Goal: Transaction & Acquisition: Purchase product/service

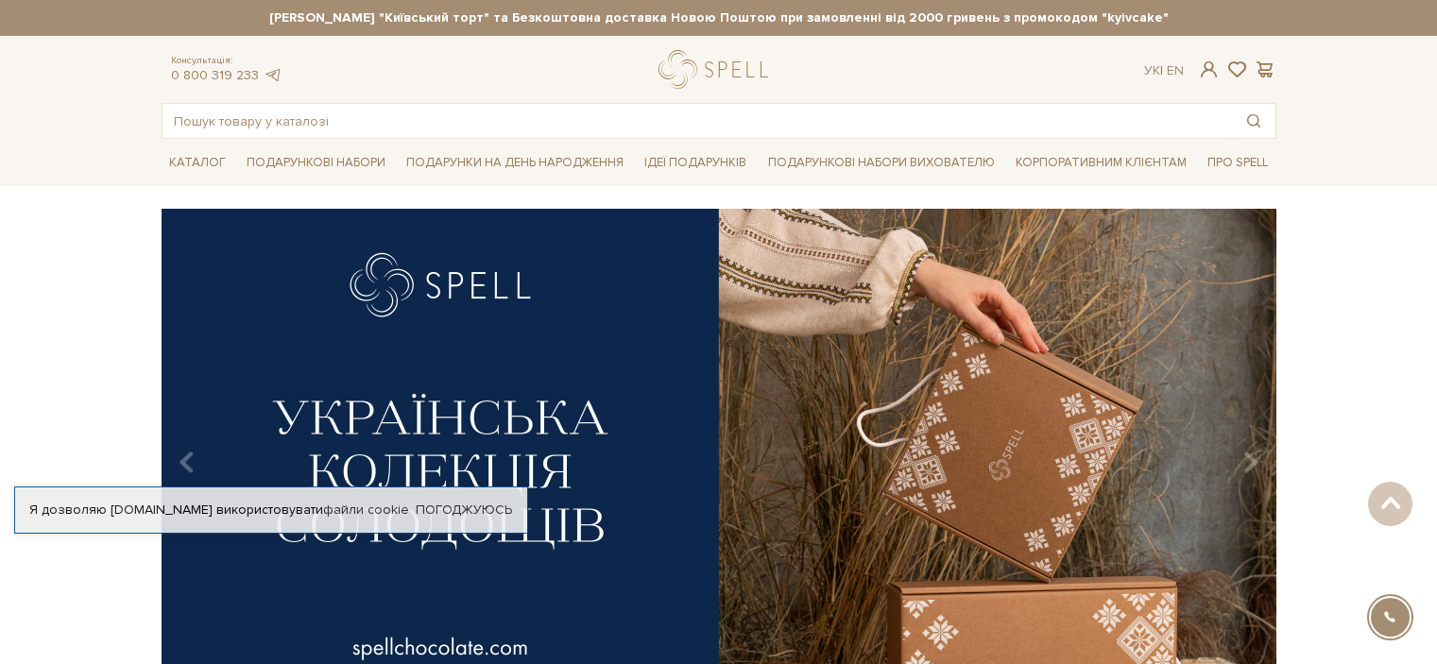
scroll to position [3201, 0]
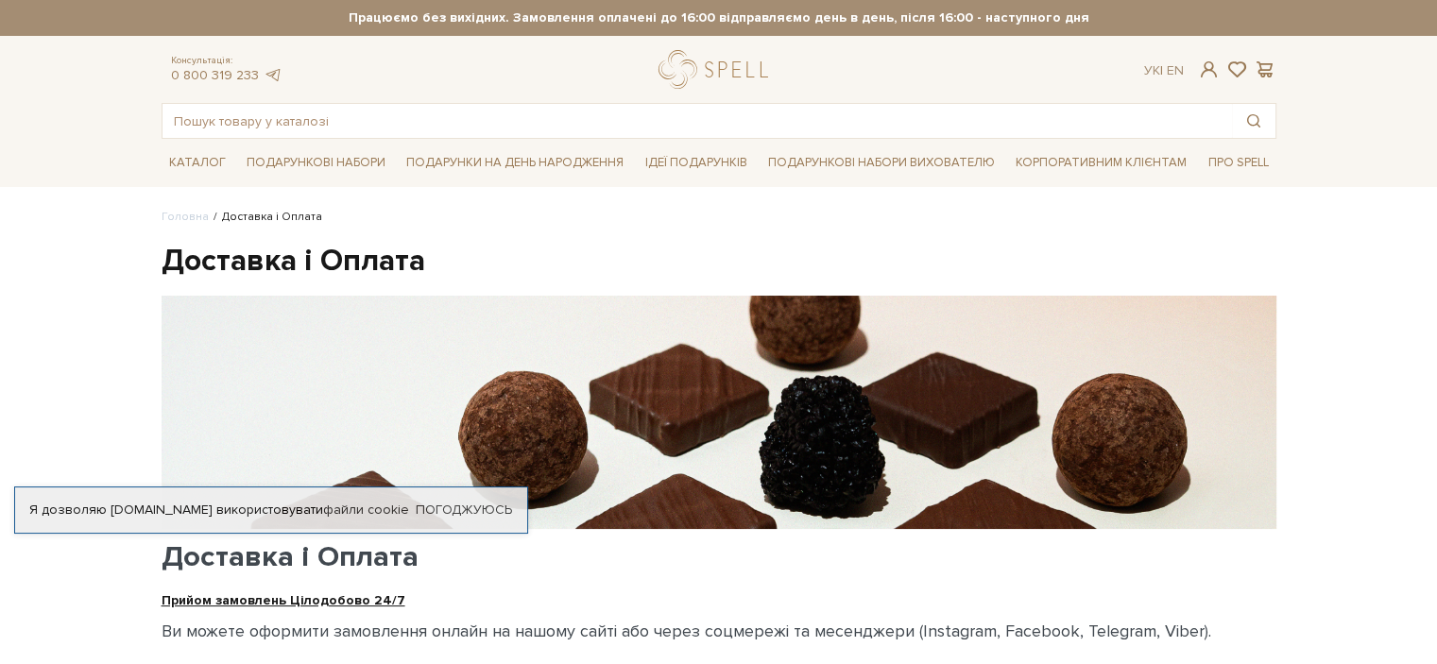
scroll to position [378, 0]
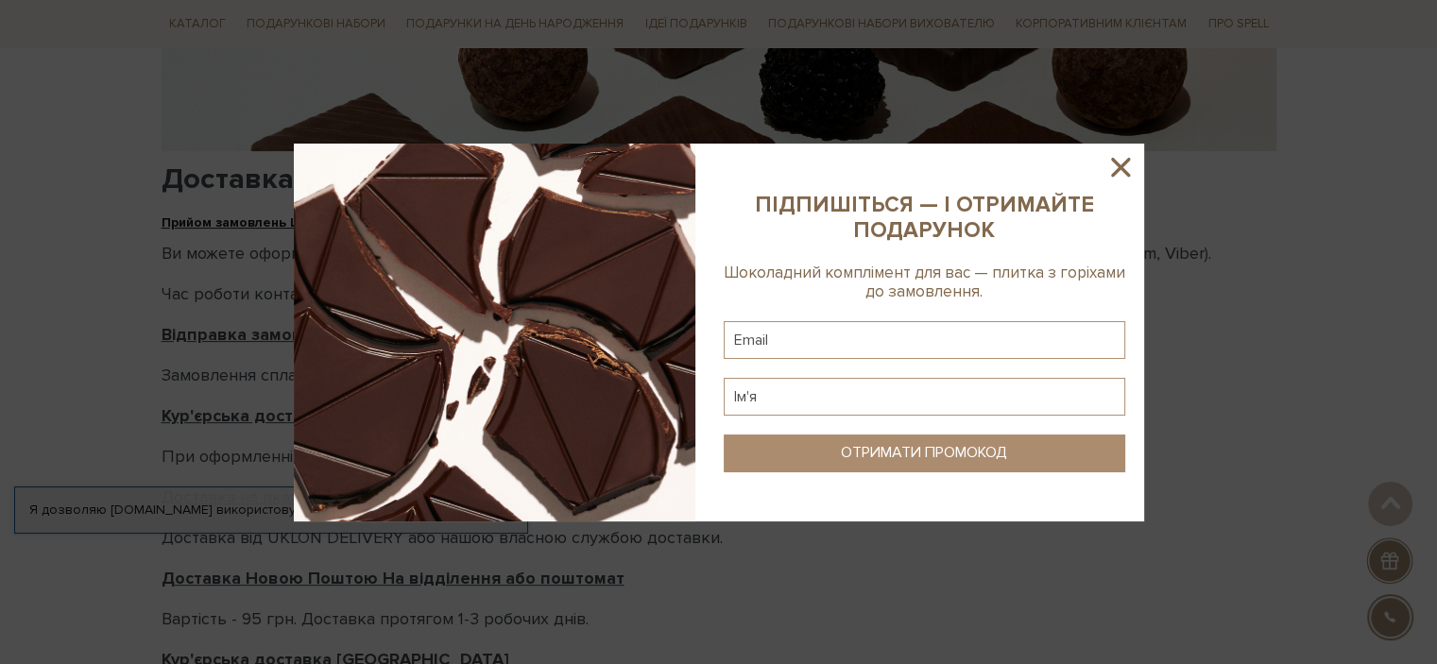
click at [1127, 168] on icon at bounding box center [1121, 167] width 32 height 32
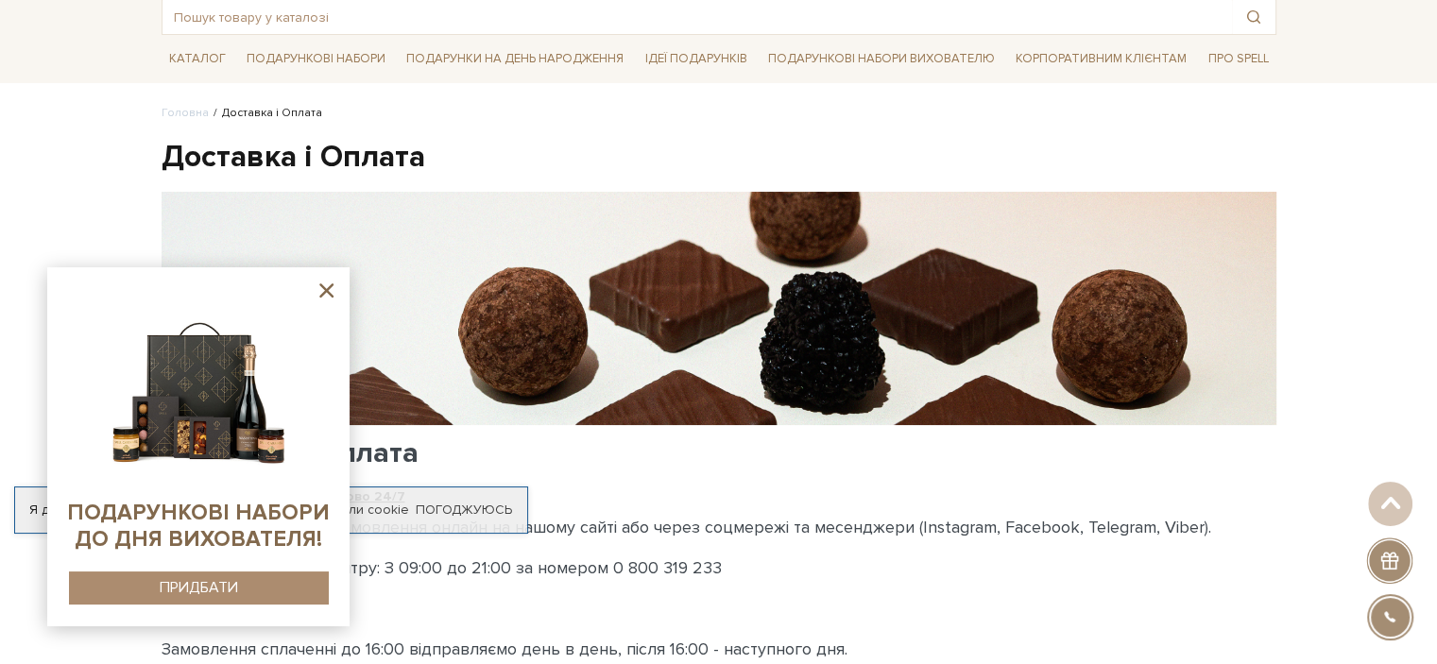
scroll to position [94, 0]
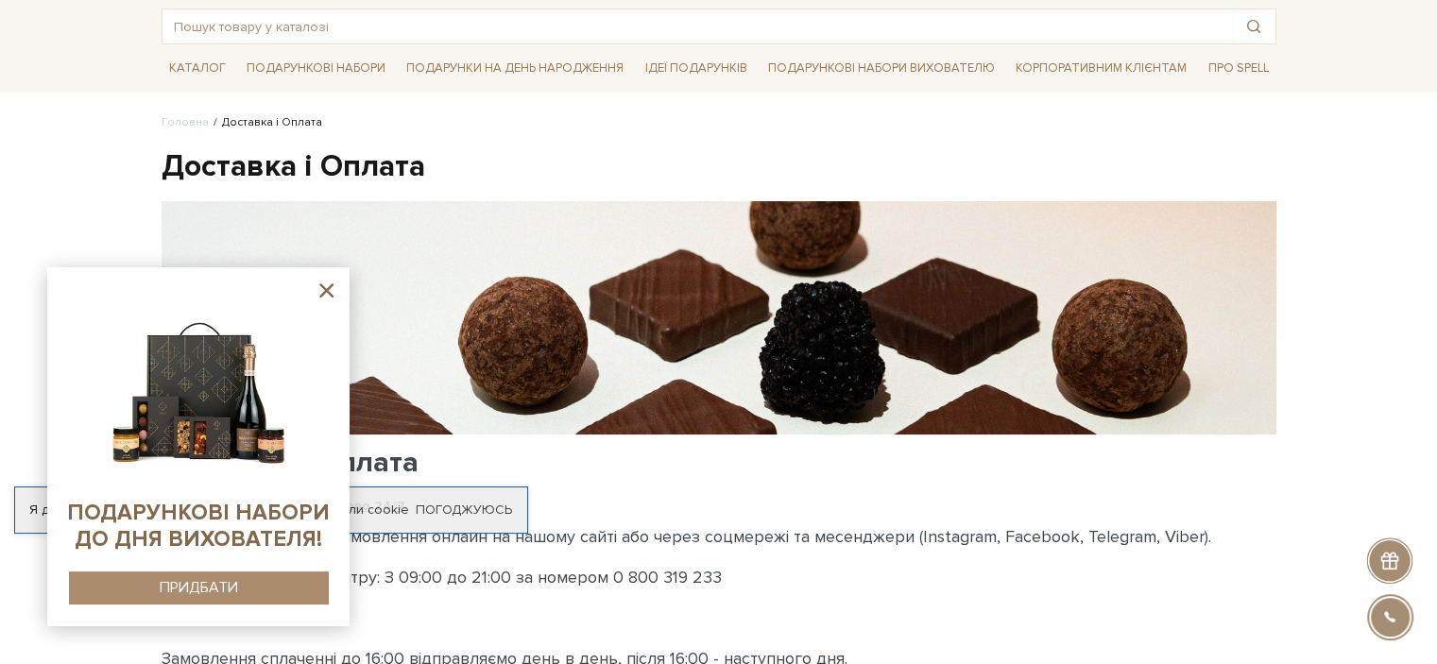
click at [319, 296] on icon at bounding box center [327, 291] width 24 height 24
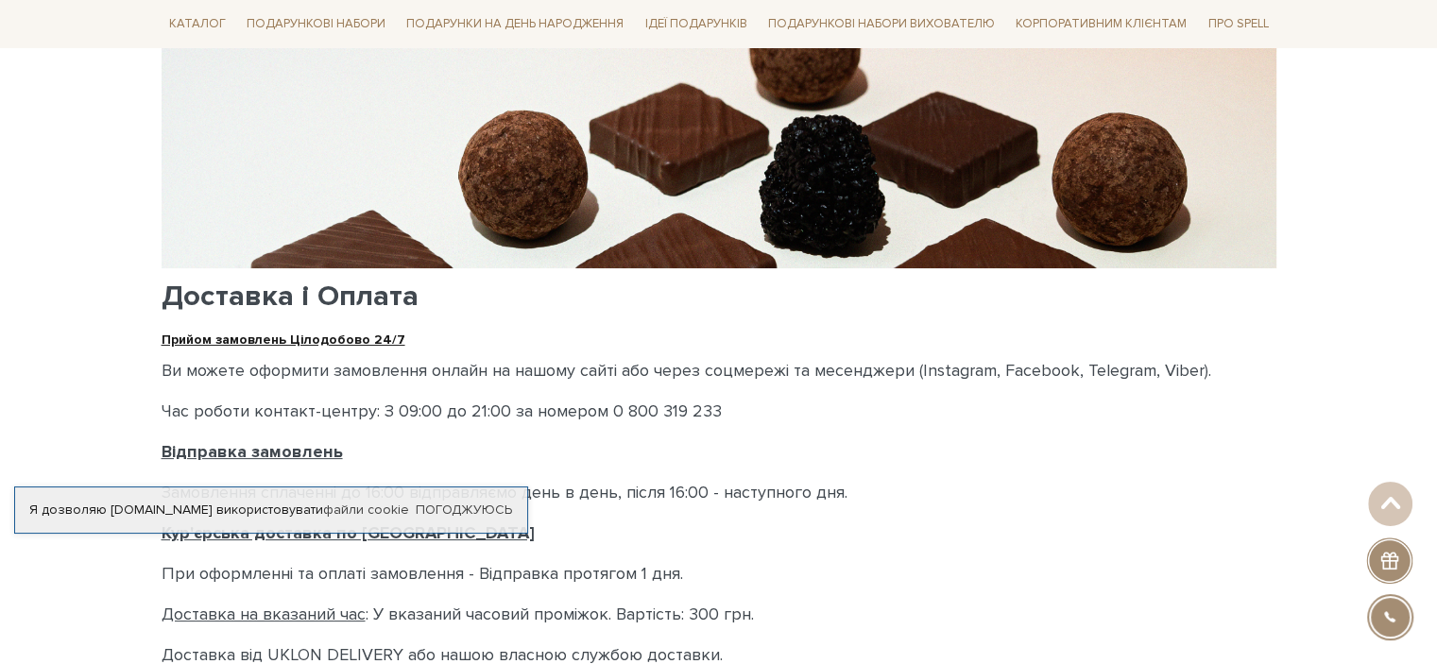
scroll to position [0, 0]
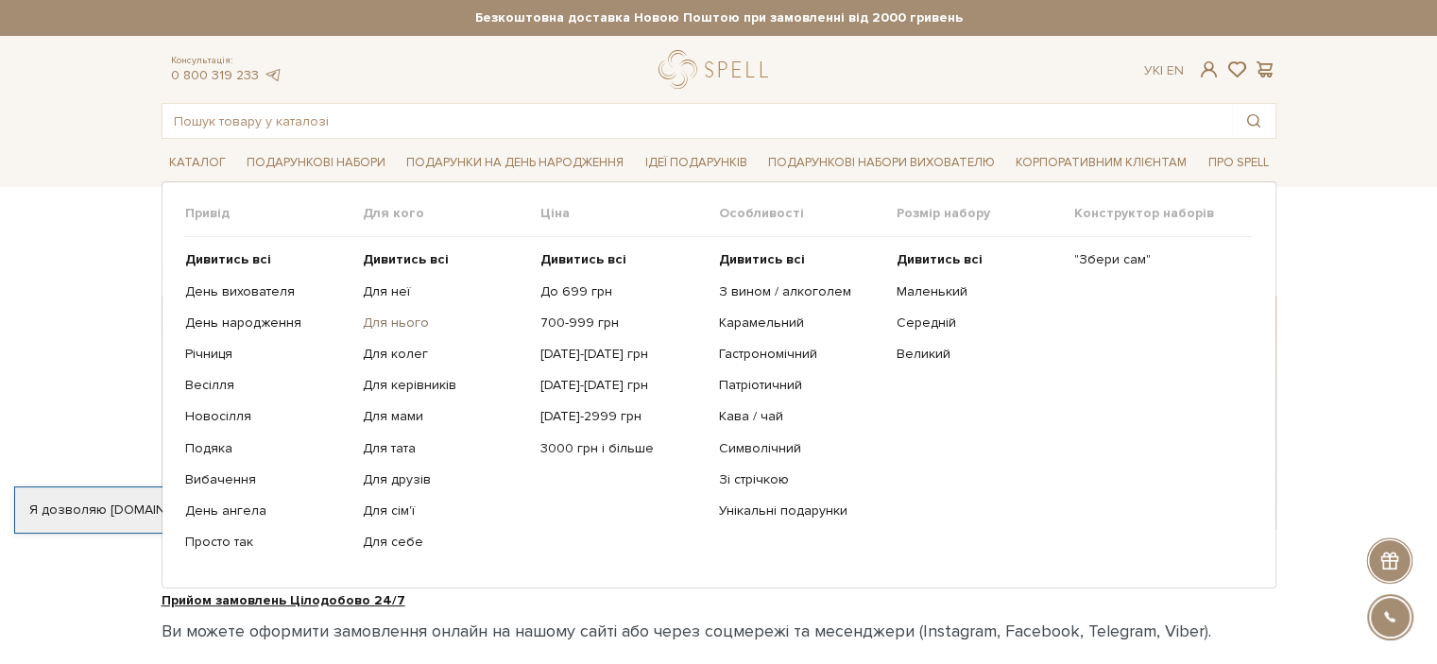
click at [395, 320] on link "Для нього" at bounding box center [444, 323] width 163 height 17
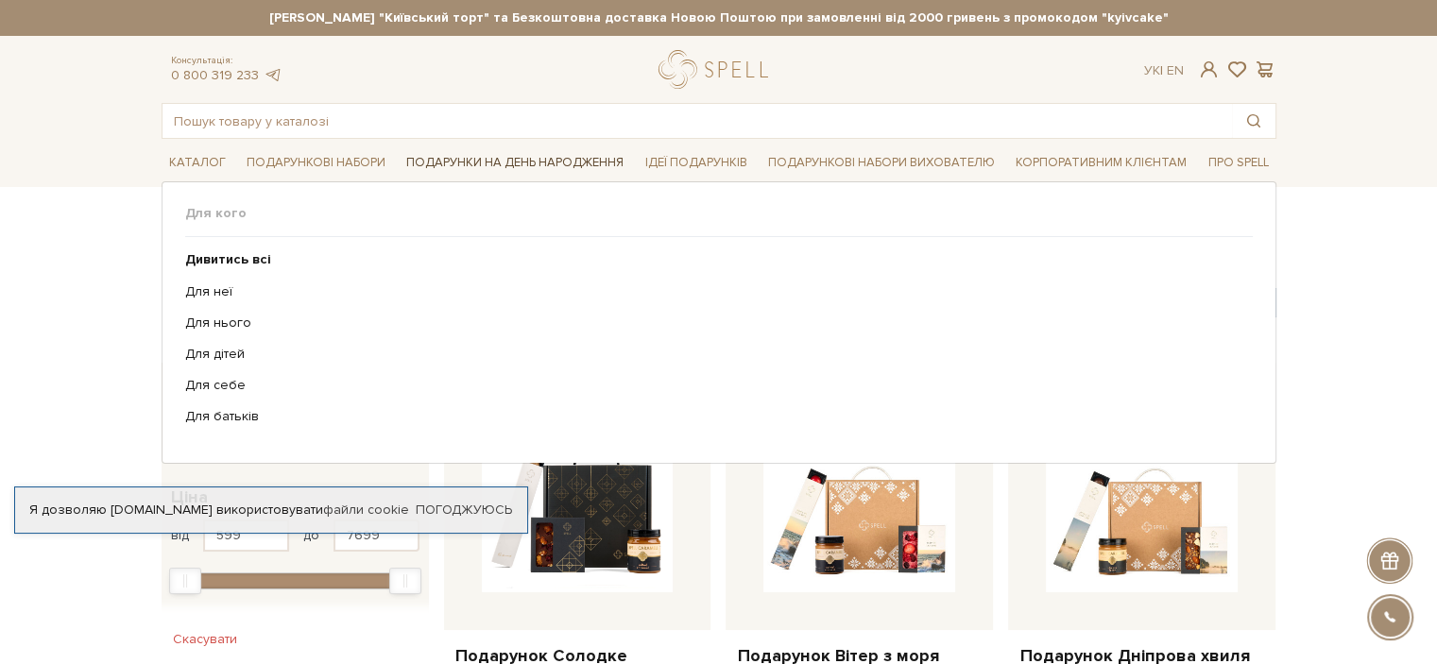
click at [462, 165] on link "Подарунки на День народження" at bounding box center [515, 162] width 232 height 29
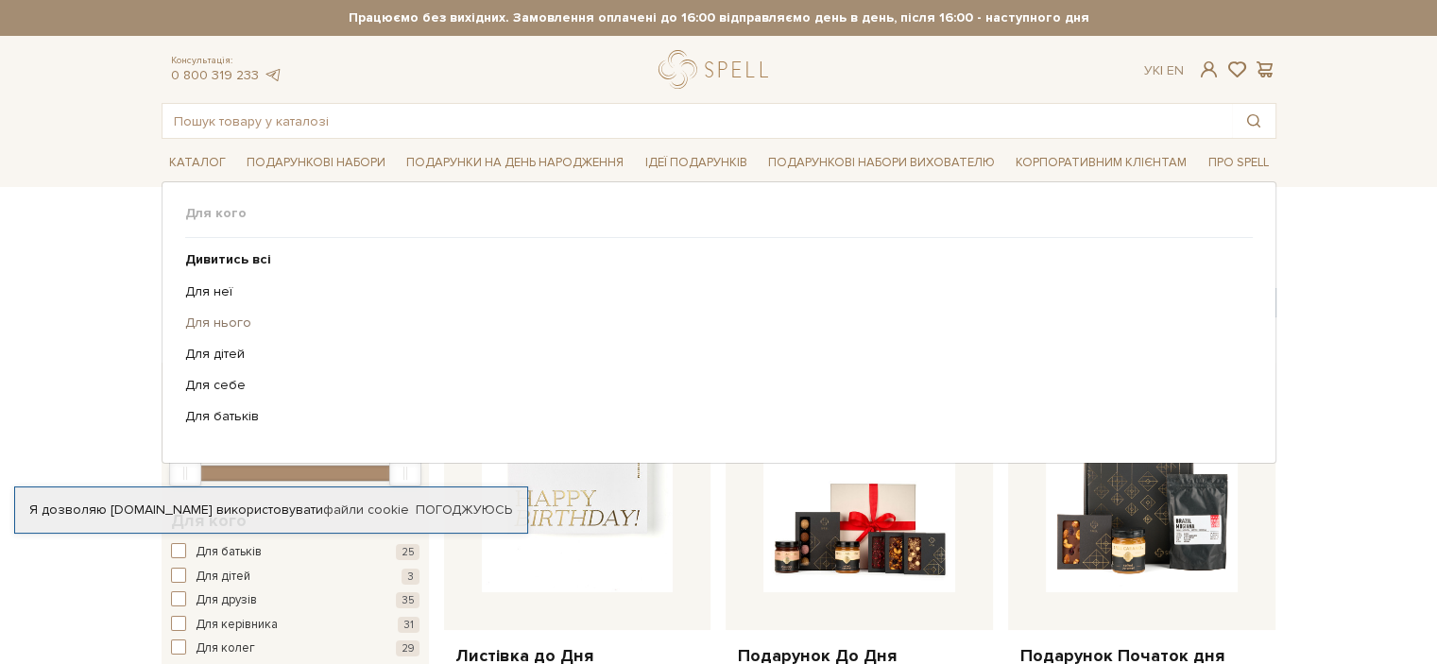
click at [215, 318] on link "Для нього" at bounding box center [712, 323] width 1054 height 17
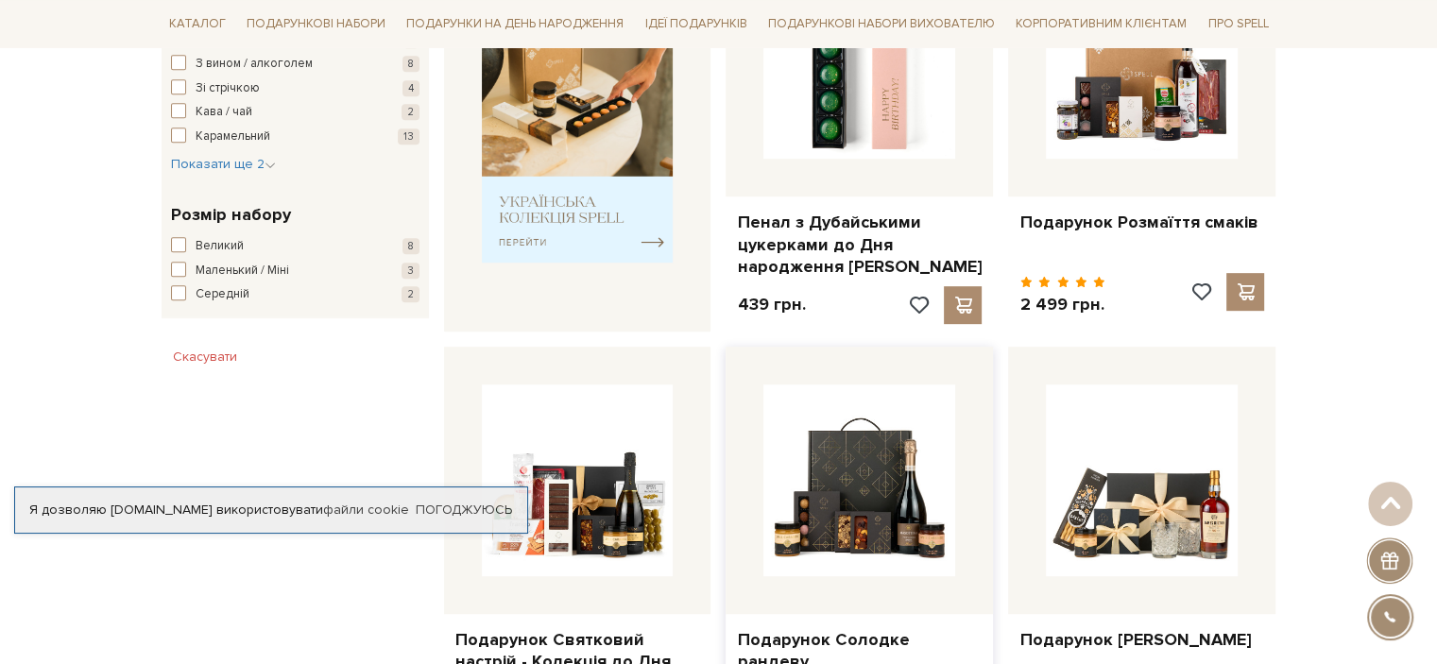
scroll to position [756, 0]
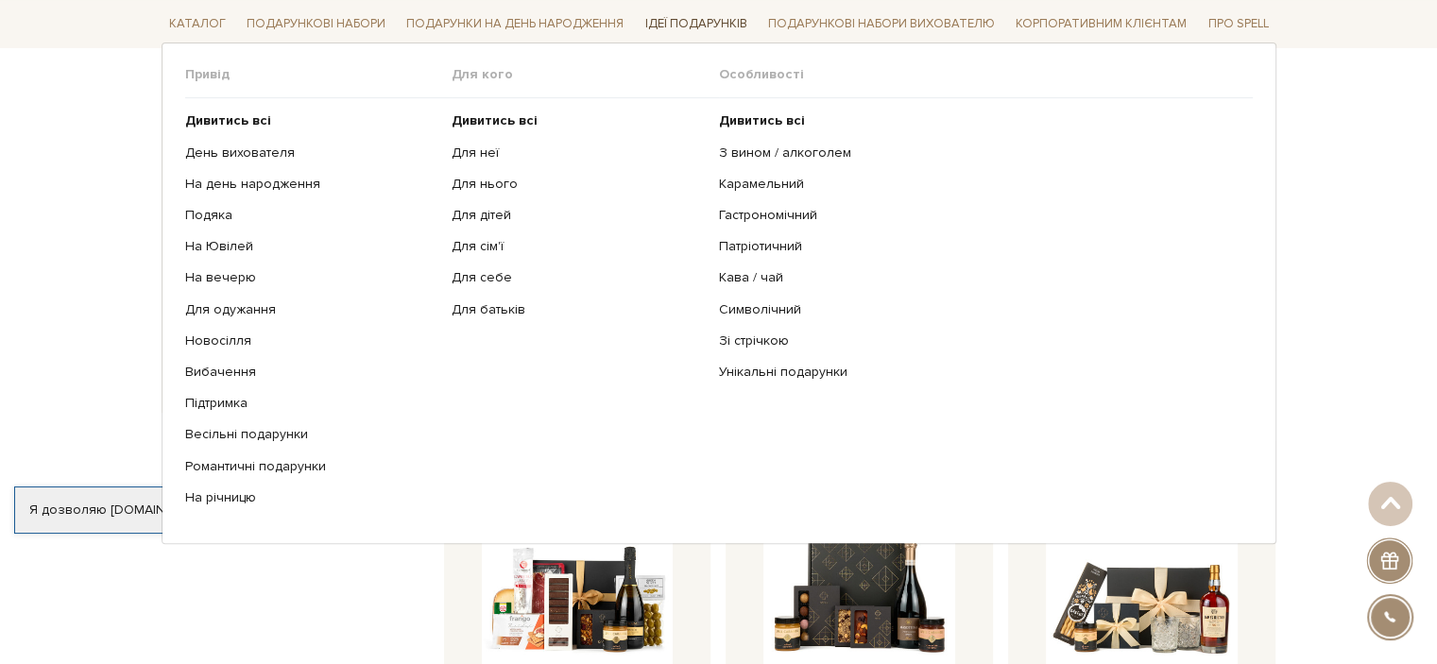
click at [685, 23] on link "Ідеї подарунків" at bounding box center [695, 23] width 117 height 29
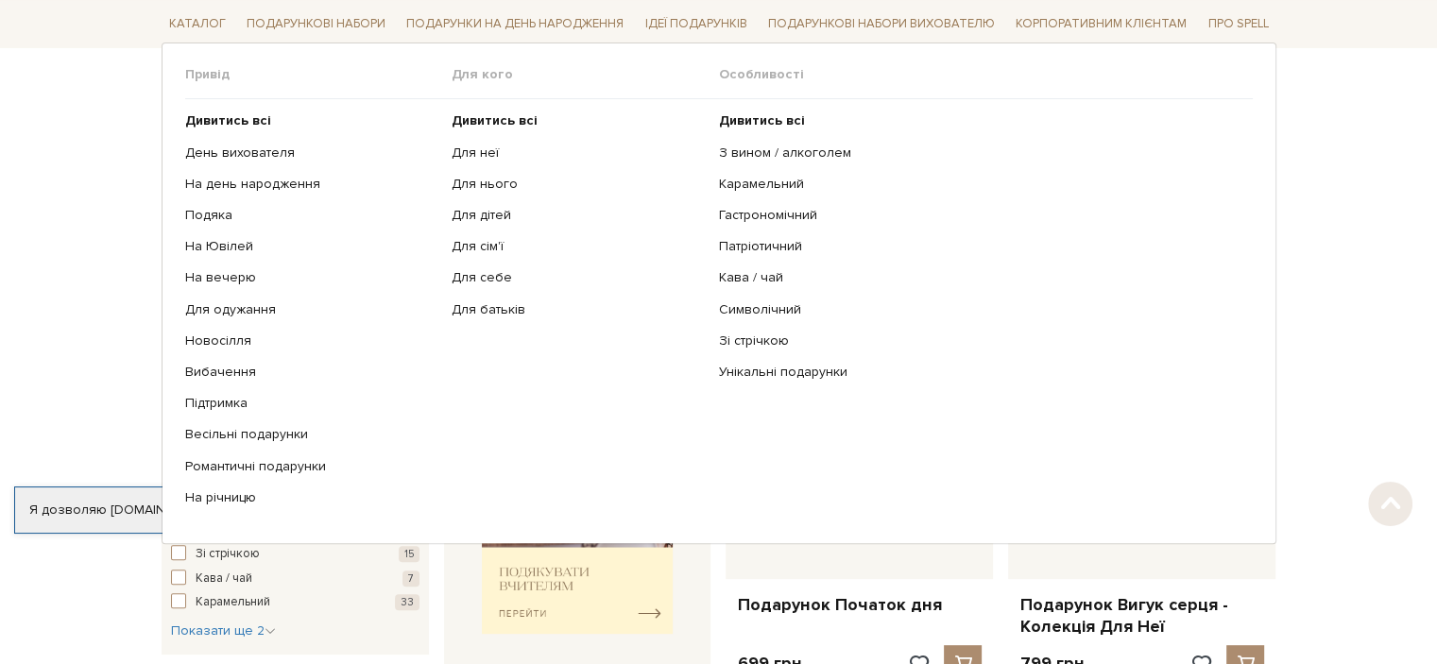
scroll to position [472, 0]
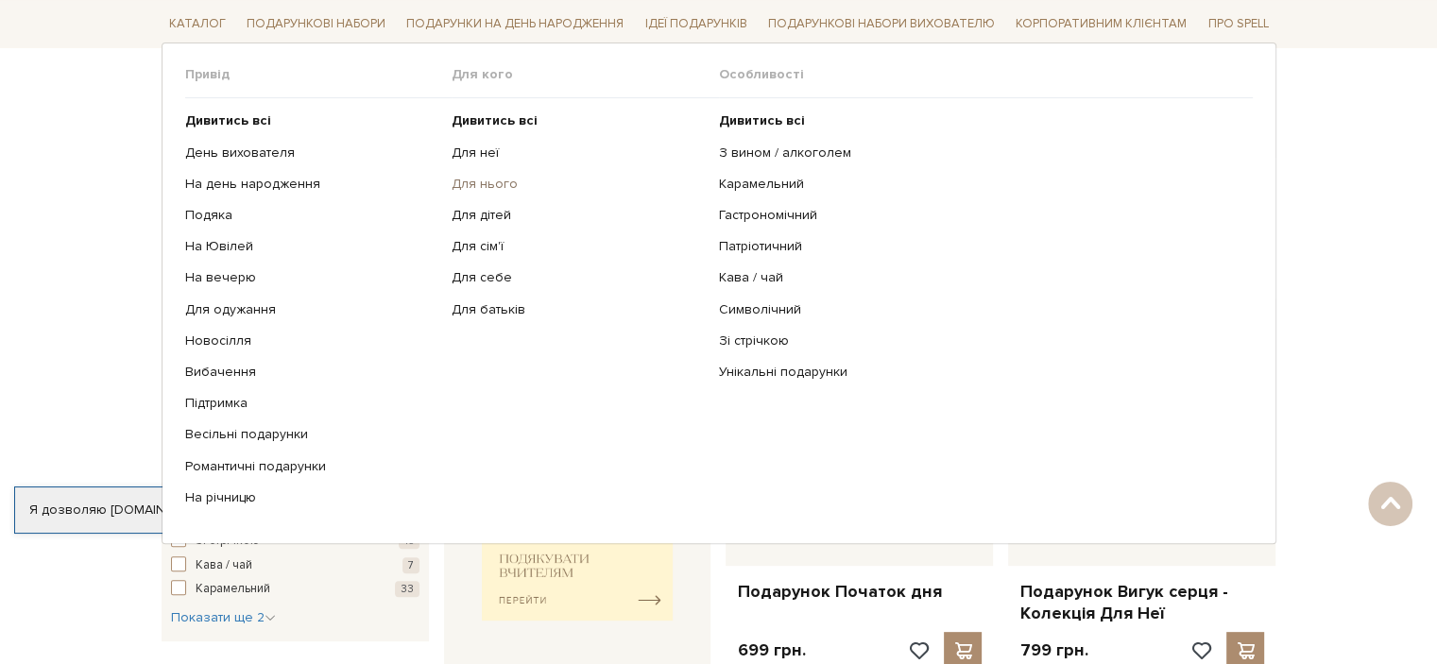
click at [497, 180] on link "Для нього" at bounding box center [578, 184] width 253 height 17
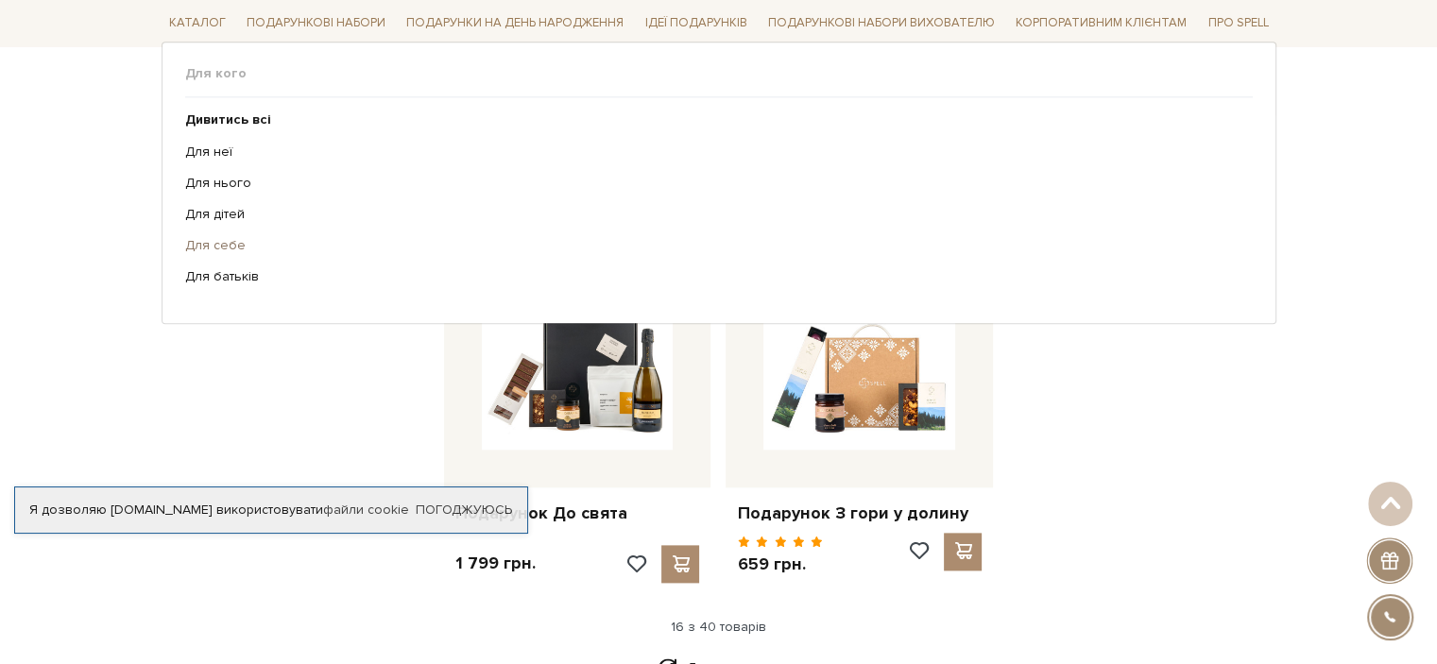
scroll to position [2268, 0]
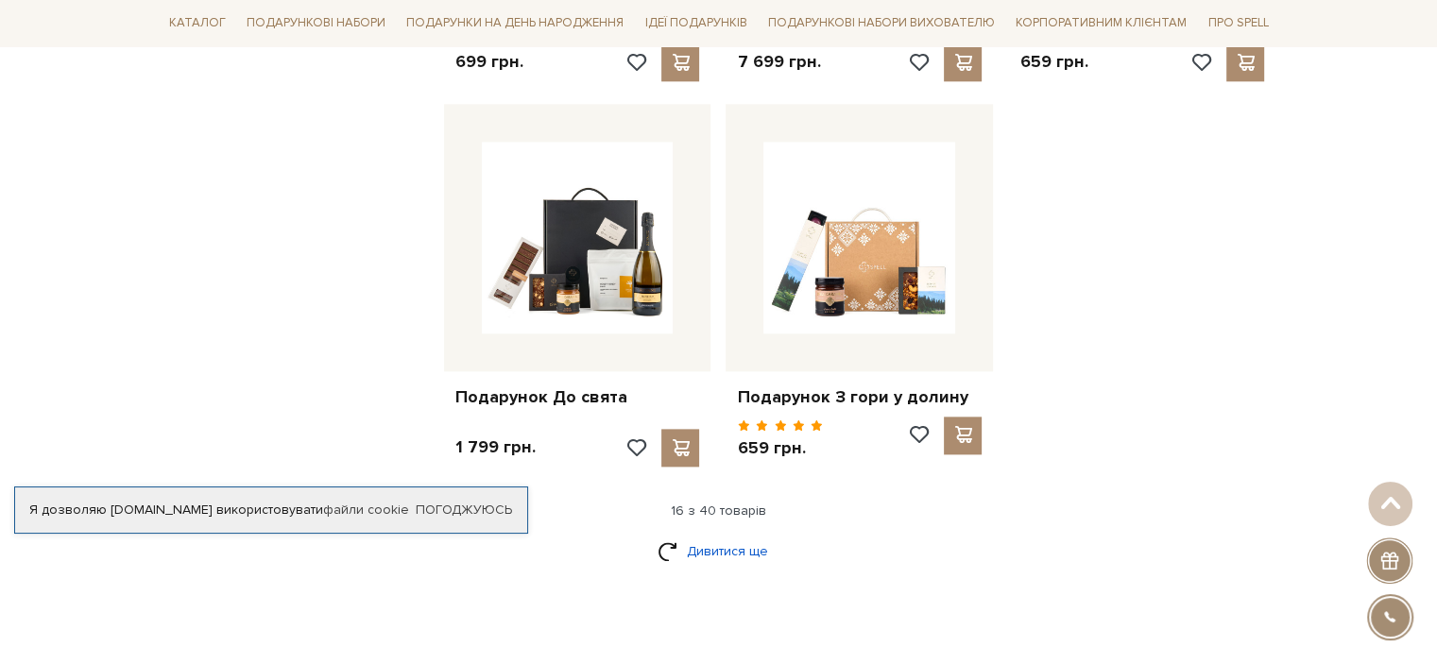
click at [725, 552] on link "Дивитися ще" at bounding box center [719, 551] width 123 height 33
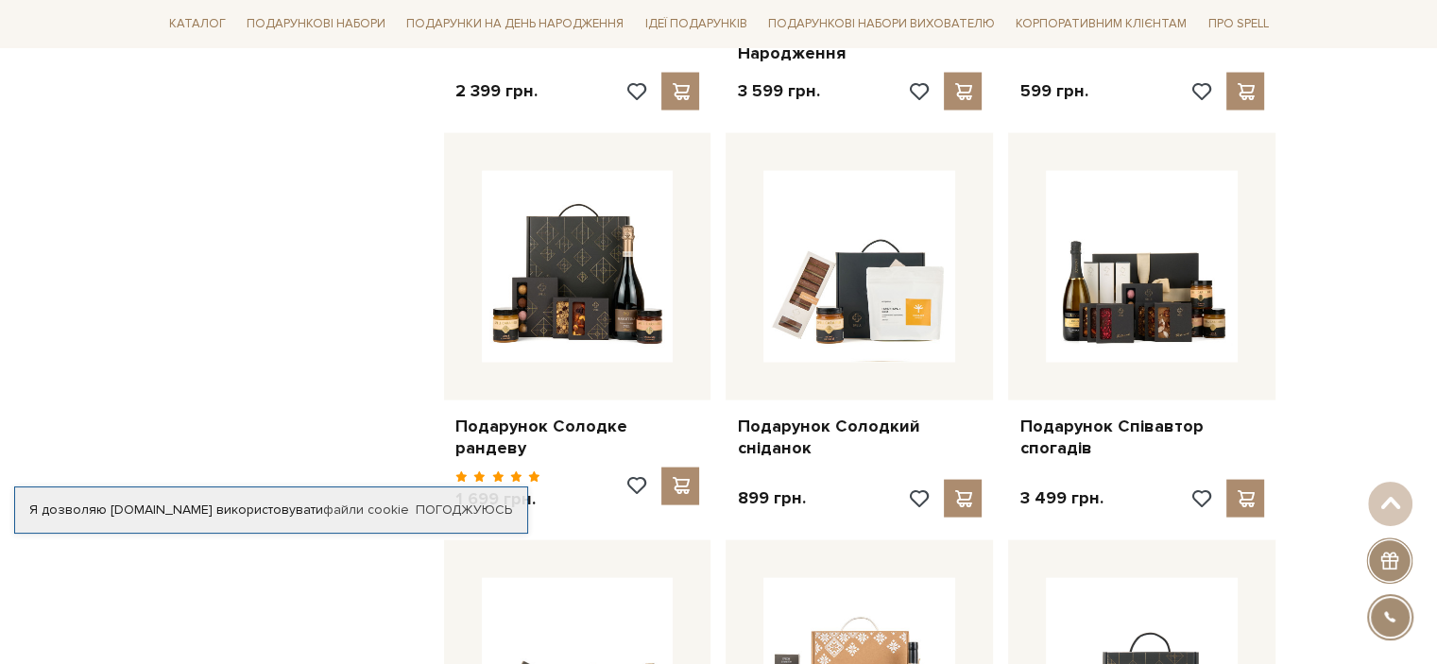
scroll to position [3874, 0]
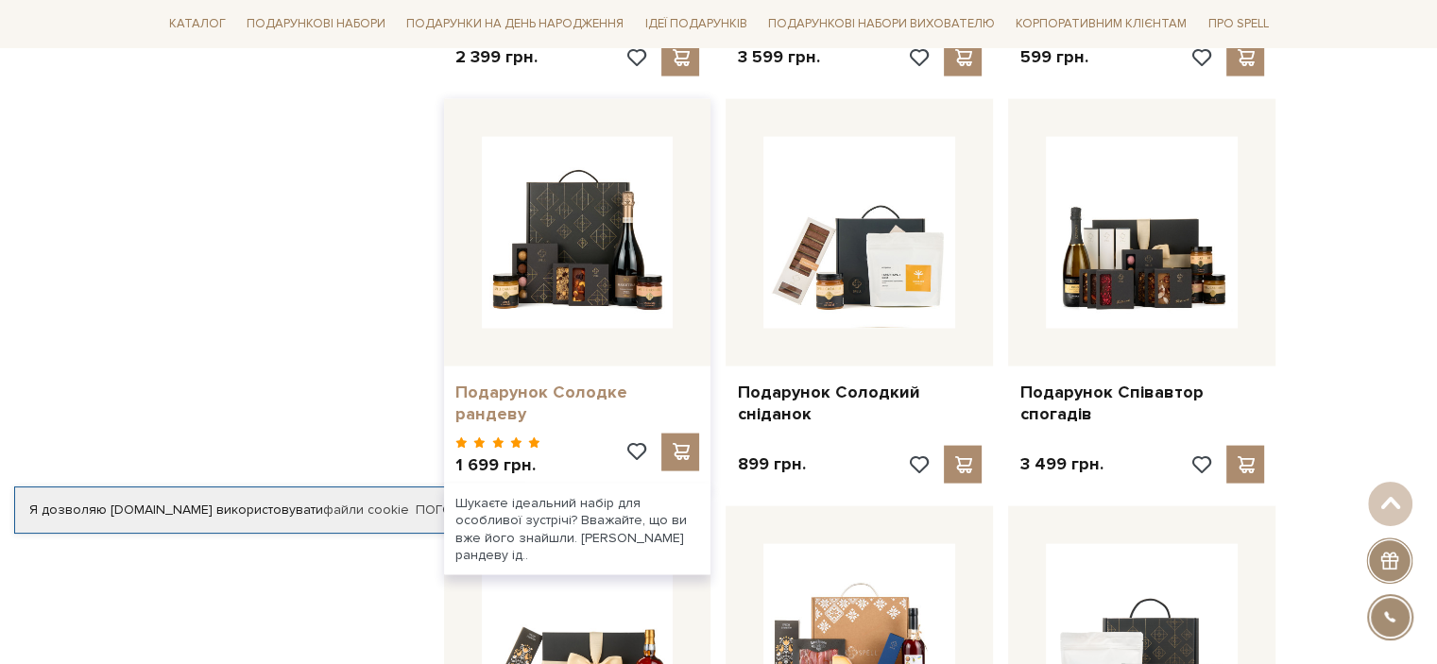
click at [587, 382] on link "Подарунок Солодке рандеву" at bounding box center [577, 404] width 245 height 44
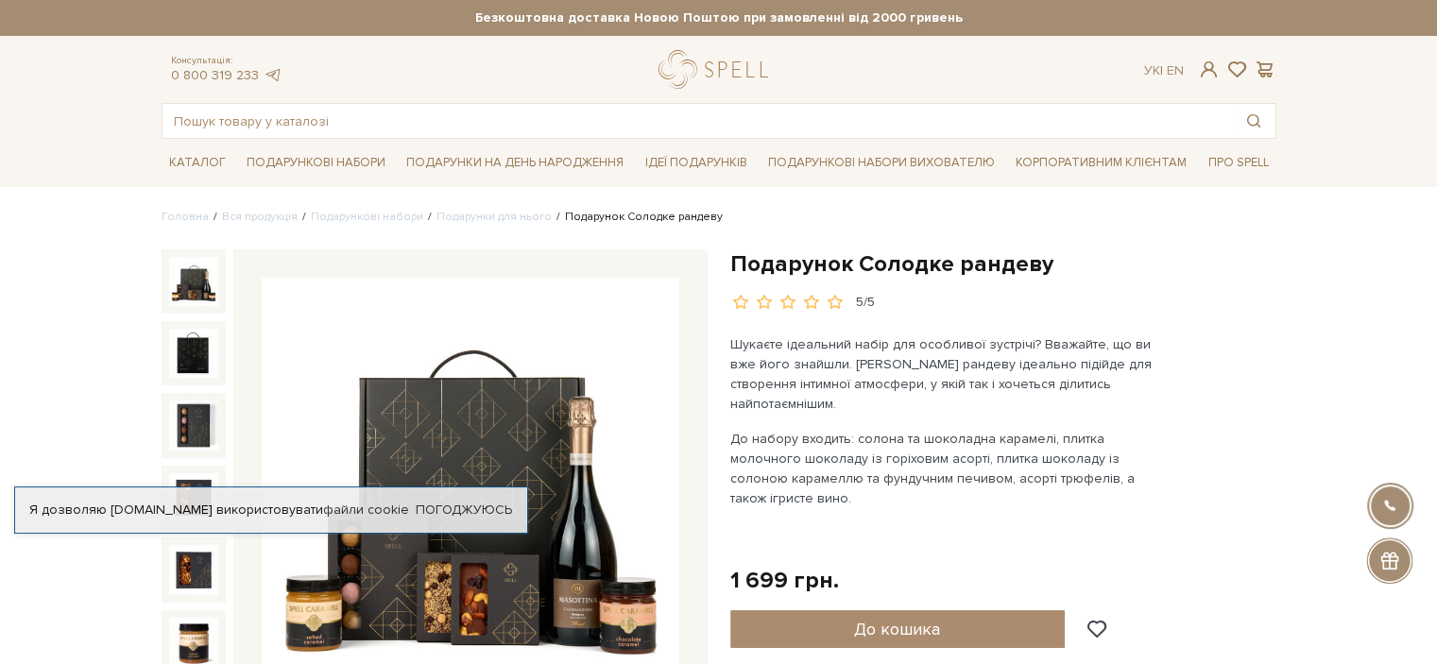
click at [187, 282] on img at bounding box center [193, 281] width 49 height 49
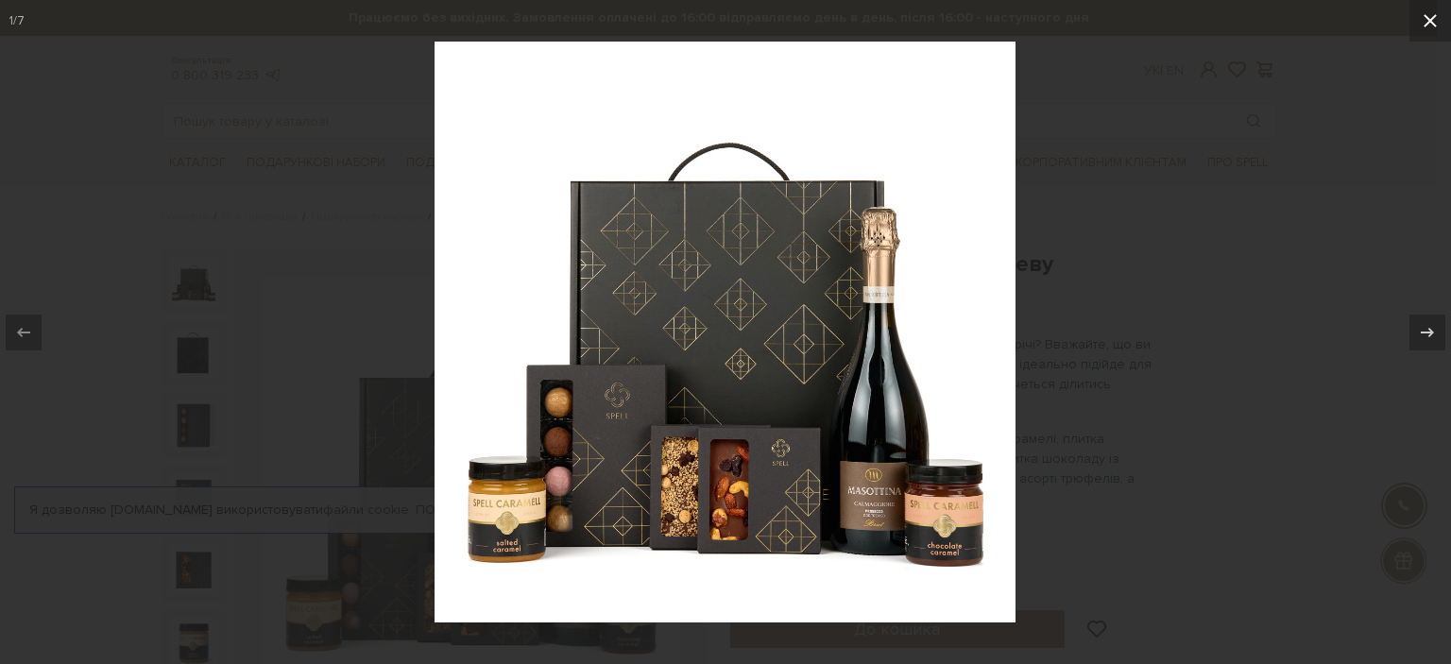
click at [1434, 23] on icon at bounding box center [1430, 20] width 23 height 23
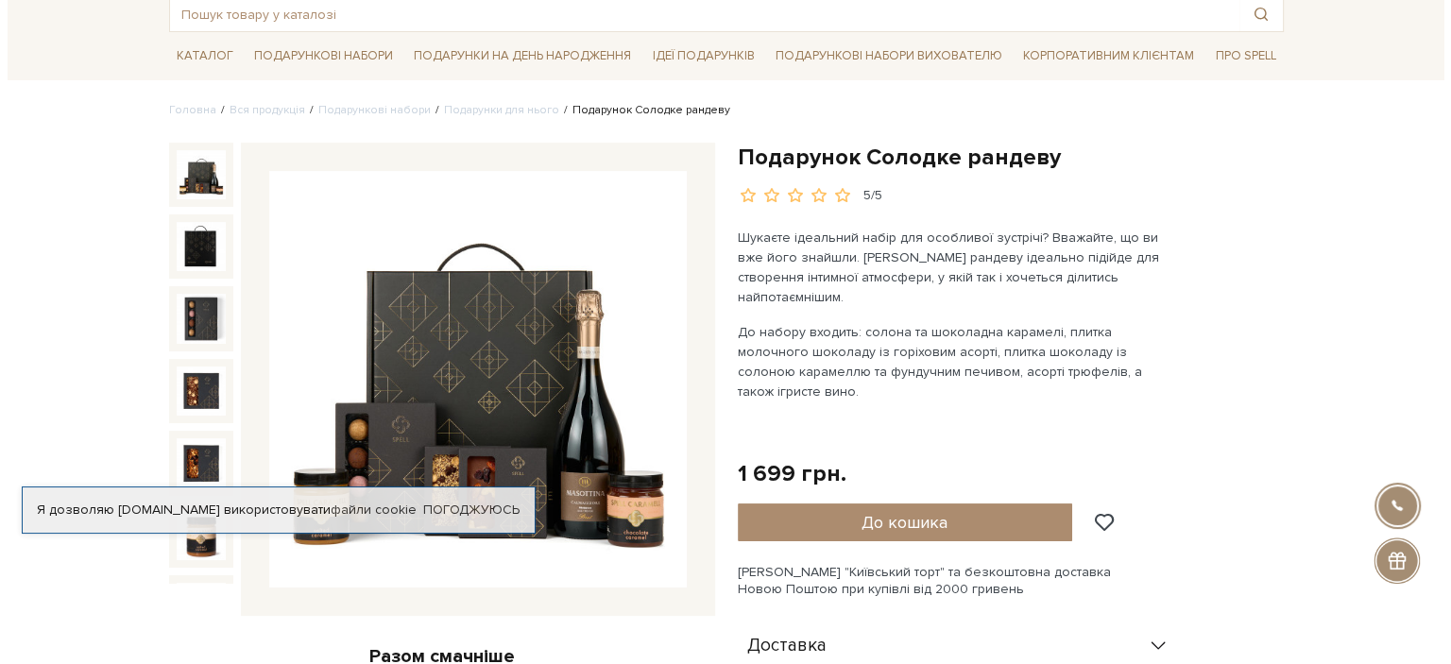
scroll to position [189, 0]
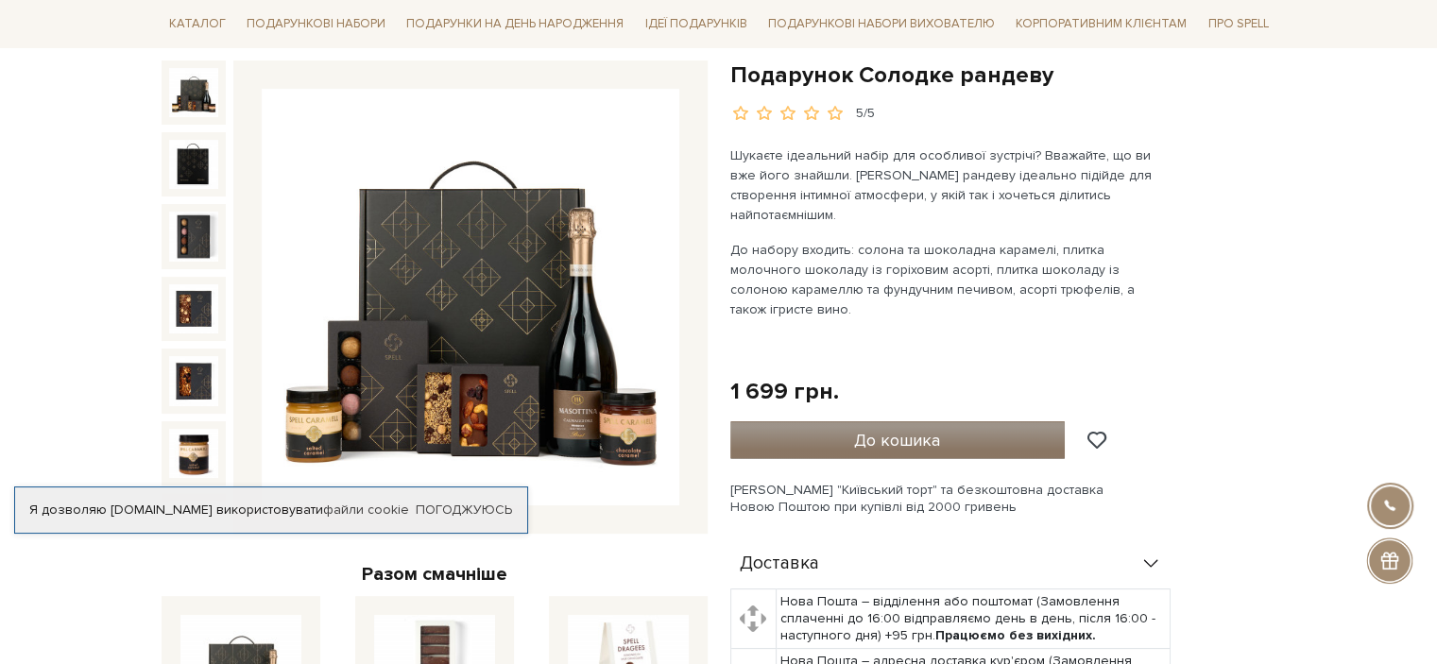
click at [898, 430] on span "До кошика" at bounding box center [897, 440] width 86 height 21
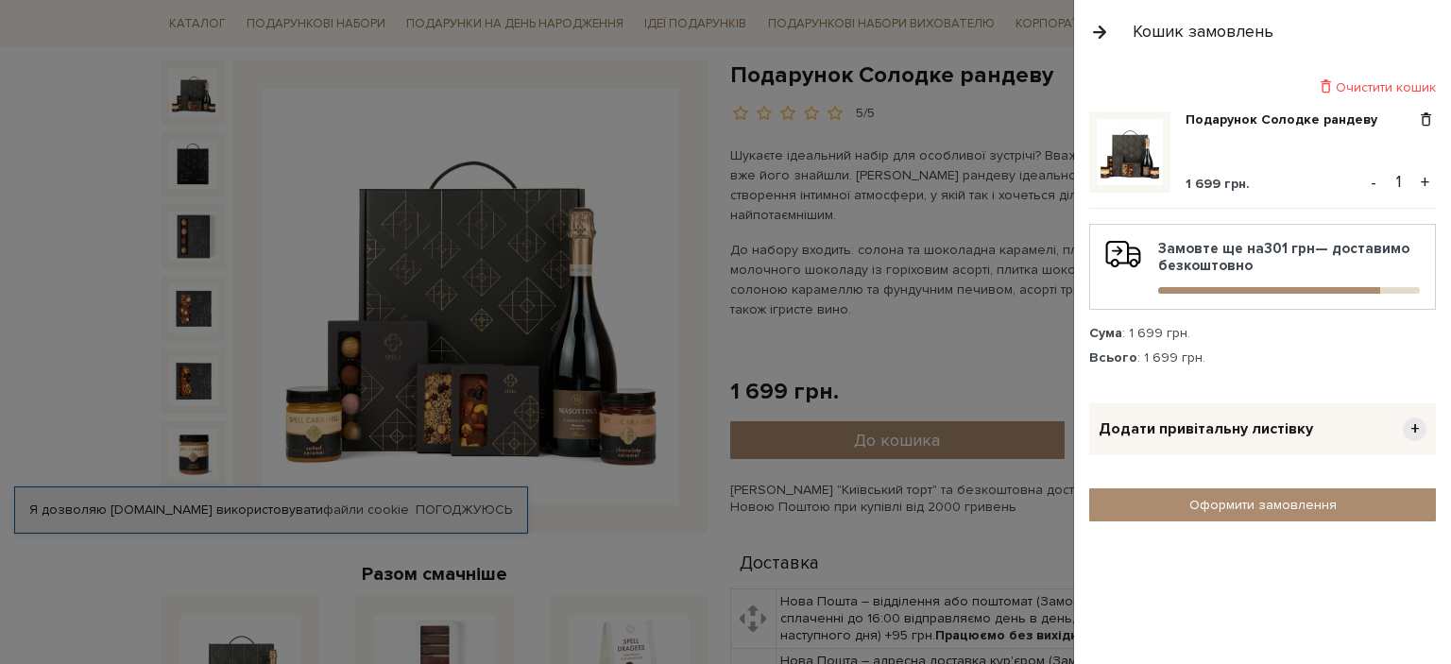
click at [1414, 426] on span "+" at bounding box center [1415, 430] width 24 height 24
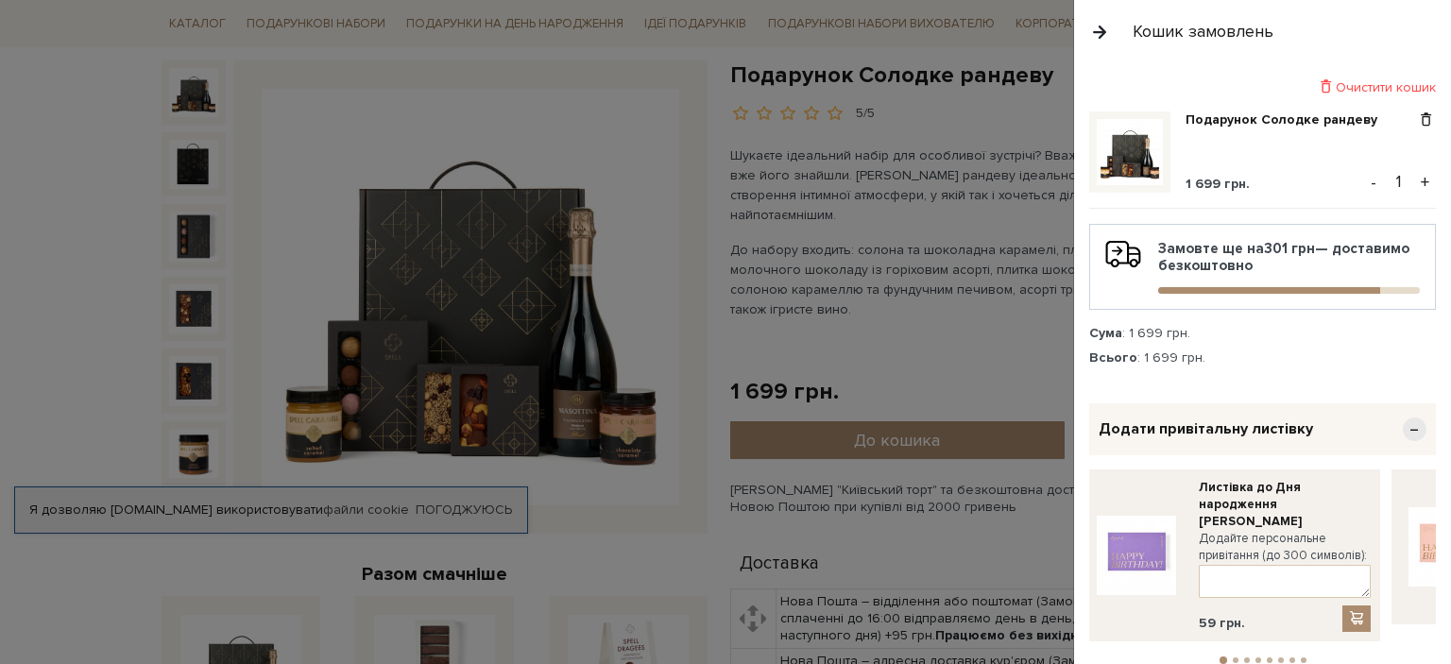
click at [1233, 658] on button "2" at bounding box center [1236, 661] width 6 height 6
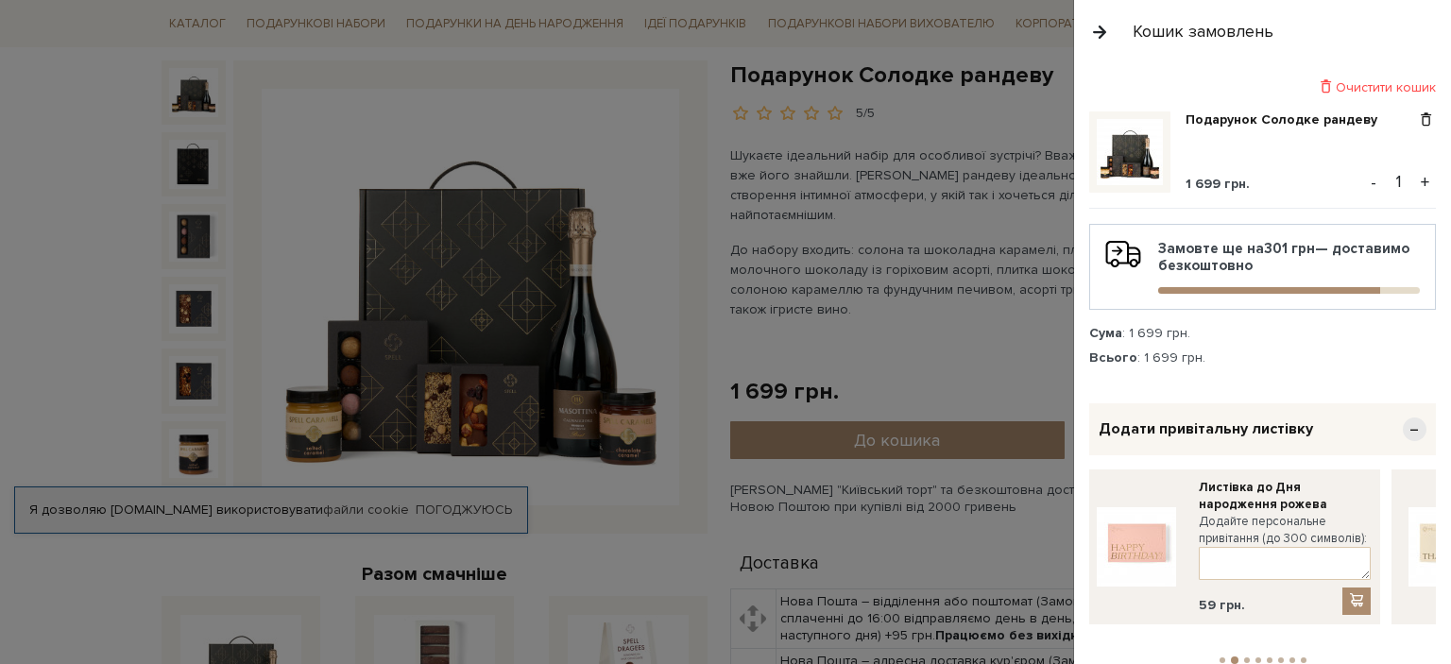
click at [1245, 658] on button "3" at bounding box center [1248, 661] width 6 height 6
click at [1256, 658] on button "4" at bounding box center [1259, 661] width 6 height 6
click at [1267, 658] on button "5" at bounding box center [1270, 661] width 6 height 6
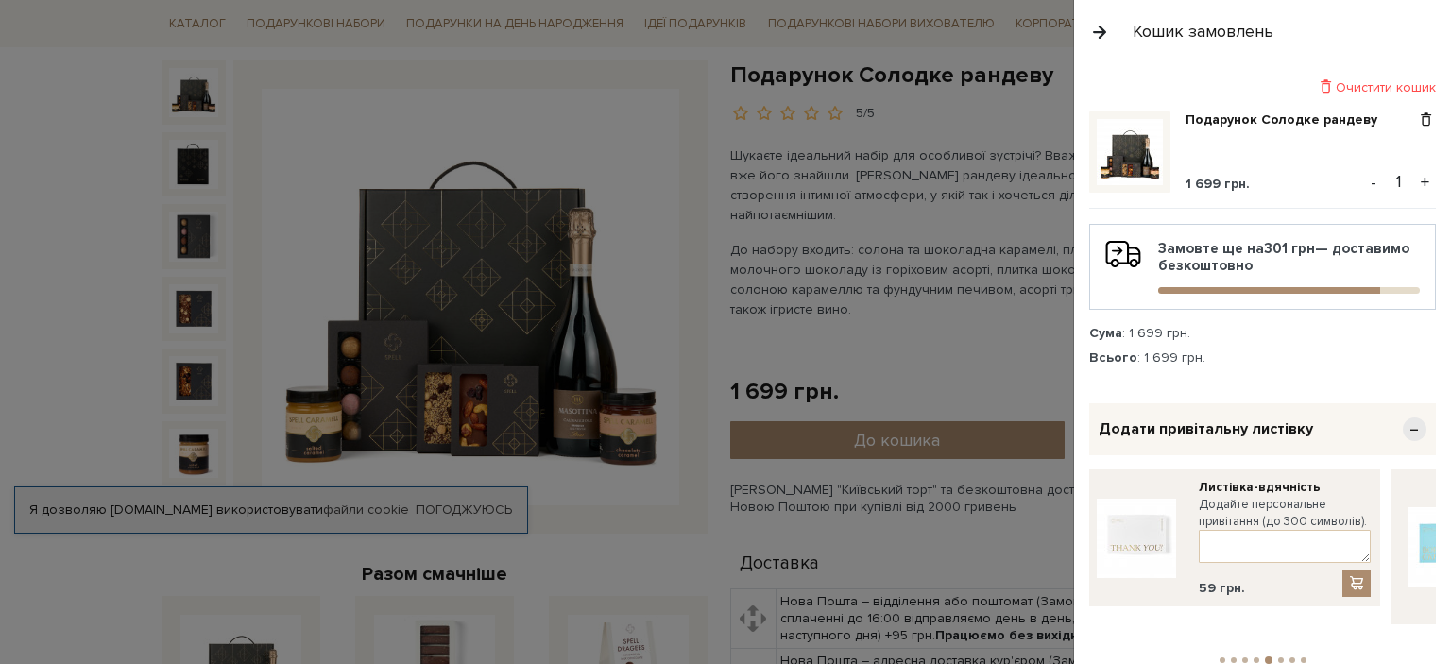
click at [1279, 658] on button "6" at bounding box center [1282, 661] width 6 height 6
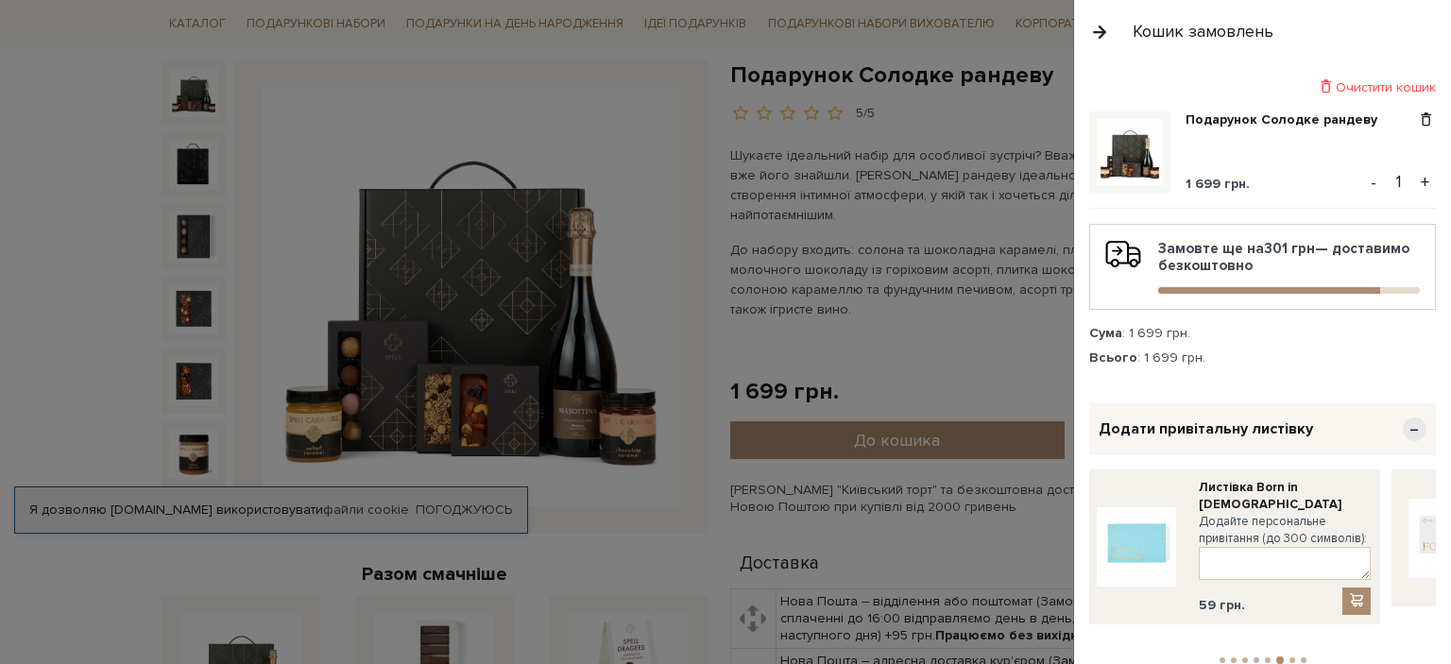
click at [1290, 658] on button "7" at bounding box center [1293, 661] width 6 height 6
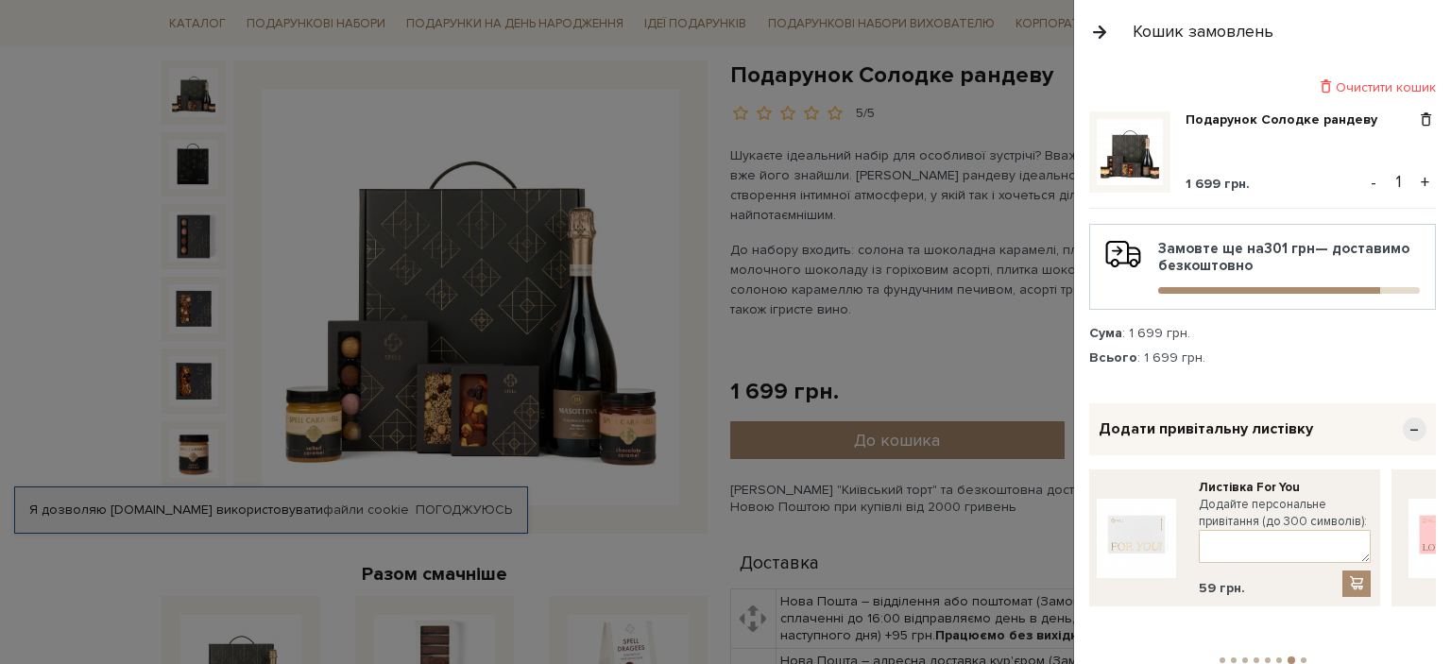
click at [1301, 658] on button "8" at bounding box center [1304, 661] width 6 height 6
click at [1254, 658] on button "4" at bounding box center [1257, 661] width 6 height 6
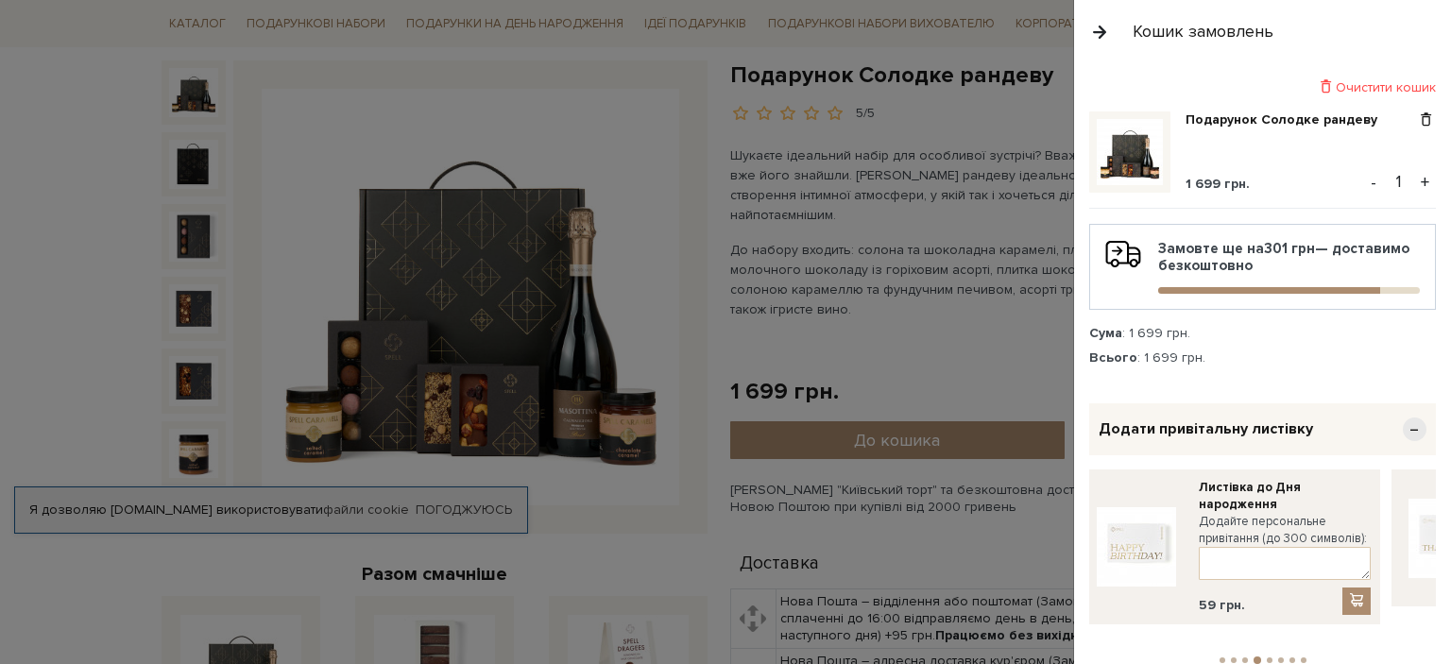
click at [1267, 658] on button "5" at bounding box center [1270, 661] width 6 height 6
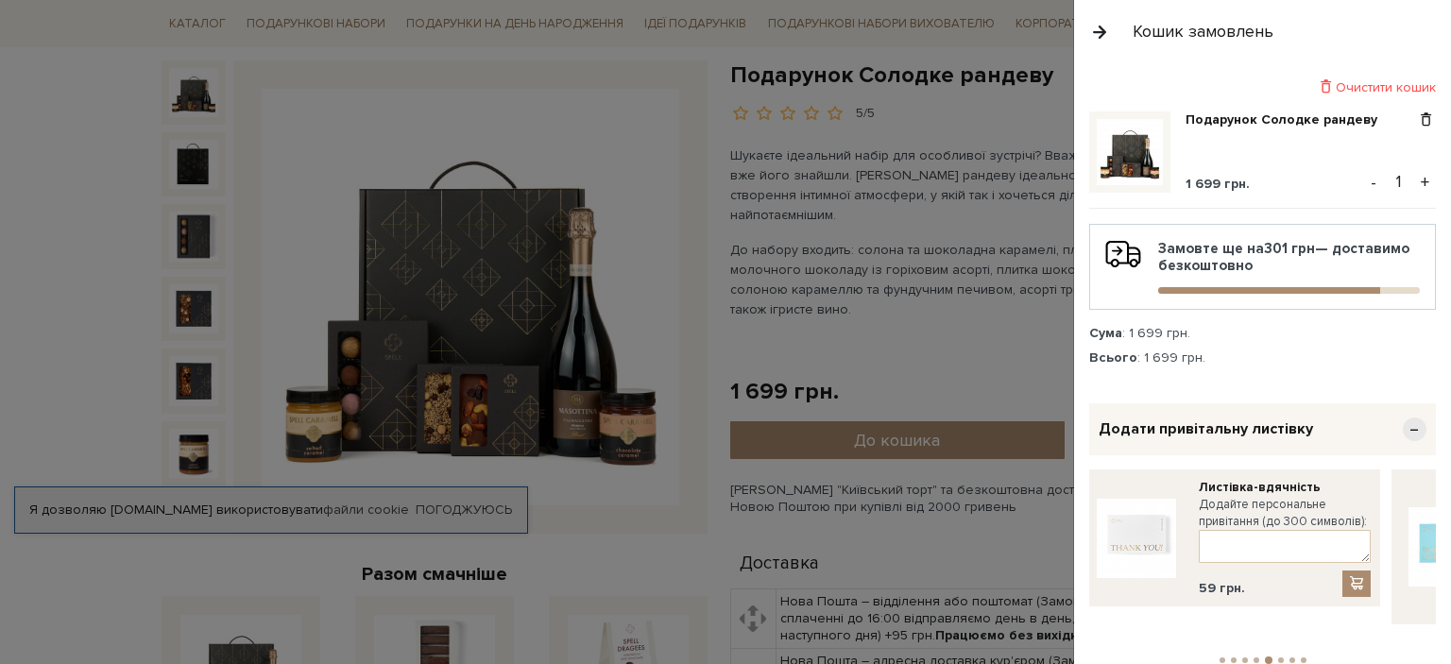
click at [1276, 658] on li "6" at bounding box center [1281, 661] width 11 height 6
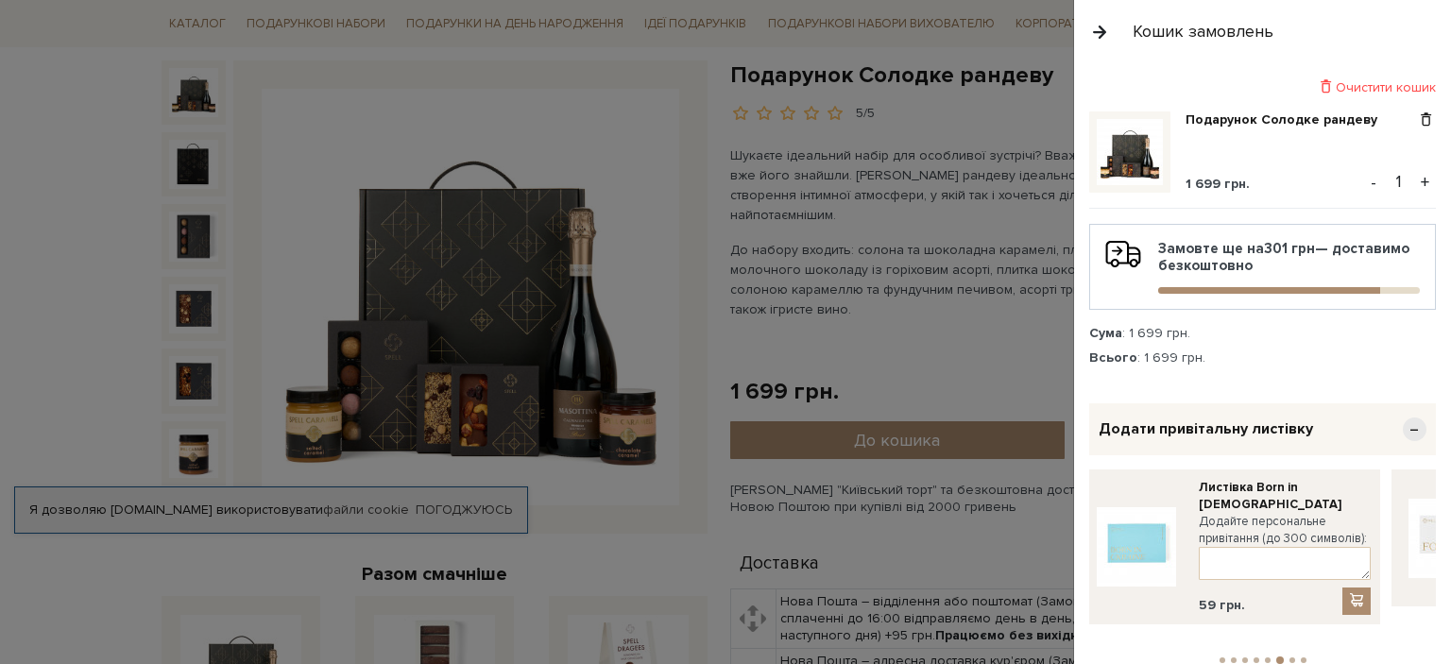
click at [1243, 658] on button "3" at bounding box center [1246, 661] width 6 height 6
click at [1231, 658] on button "2" at bounding box center [1234, 661] width 6 height 6
click at [1256, 658] on button "4" at bounding box center [1259, 661] width 6 height 6
click at [1229, 570] on textarea at bounding box center [1285, 563] width 172 height 33
paste textarea "З Днем народження [PERSON_NAME] і хочемо сказати, що ми всі Вас цінуємо та пова…"
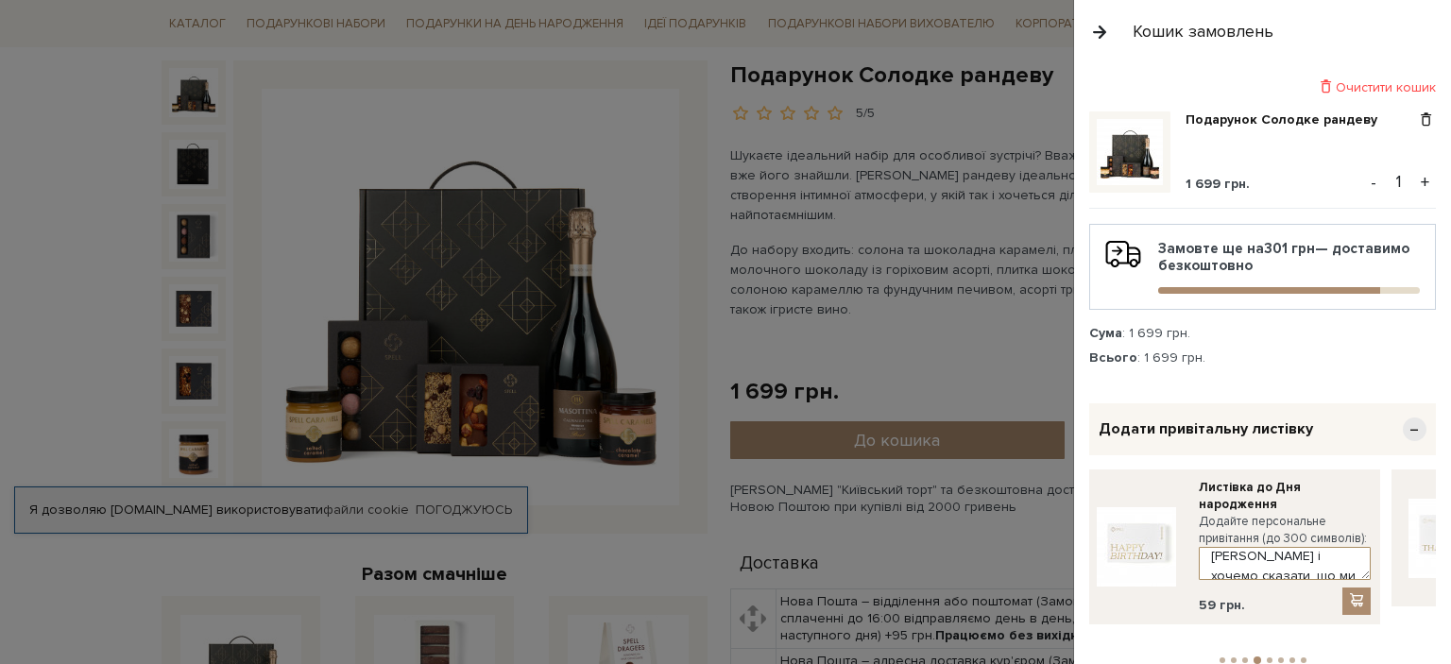
scroll to position [0, 0]
click at [1333, 561] on textarea "З Днем народження вітаємо і хочемо сказати, що ми всі Вас цінуємо та поважаємо,…" at bounding box center [1285, 563] width 172 height 33
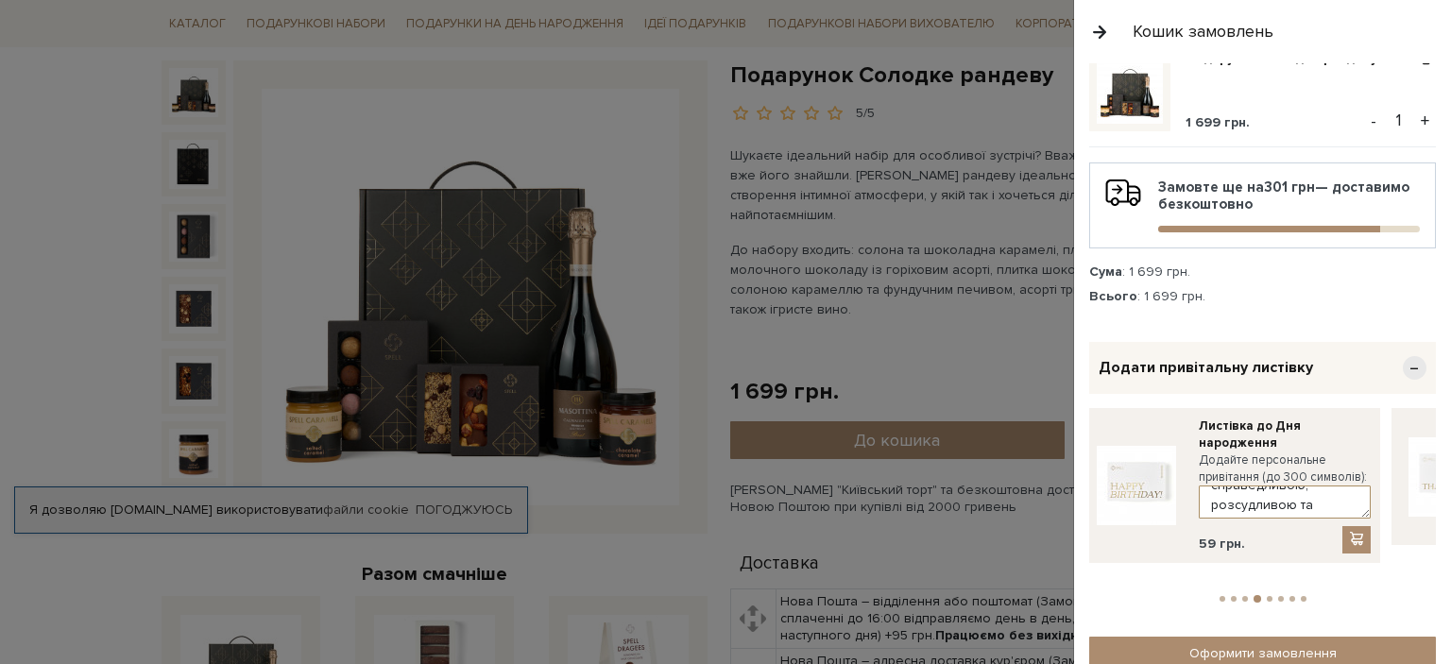
scroll to position [237, 0]
click at [1319, 499] on textarea "З Днем народження вітаємо! Хай поруч завжди буде фортуна, щоб Ви легко знаходил…" at bounding box center [1285, 502] width 172 height 33
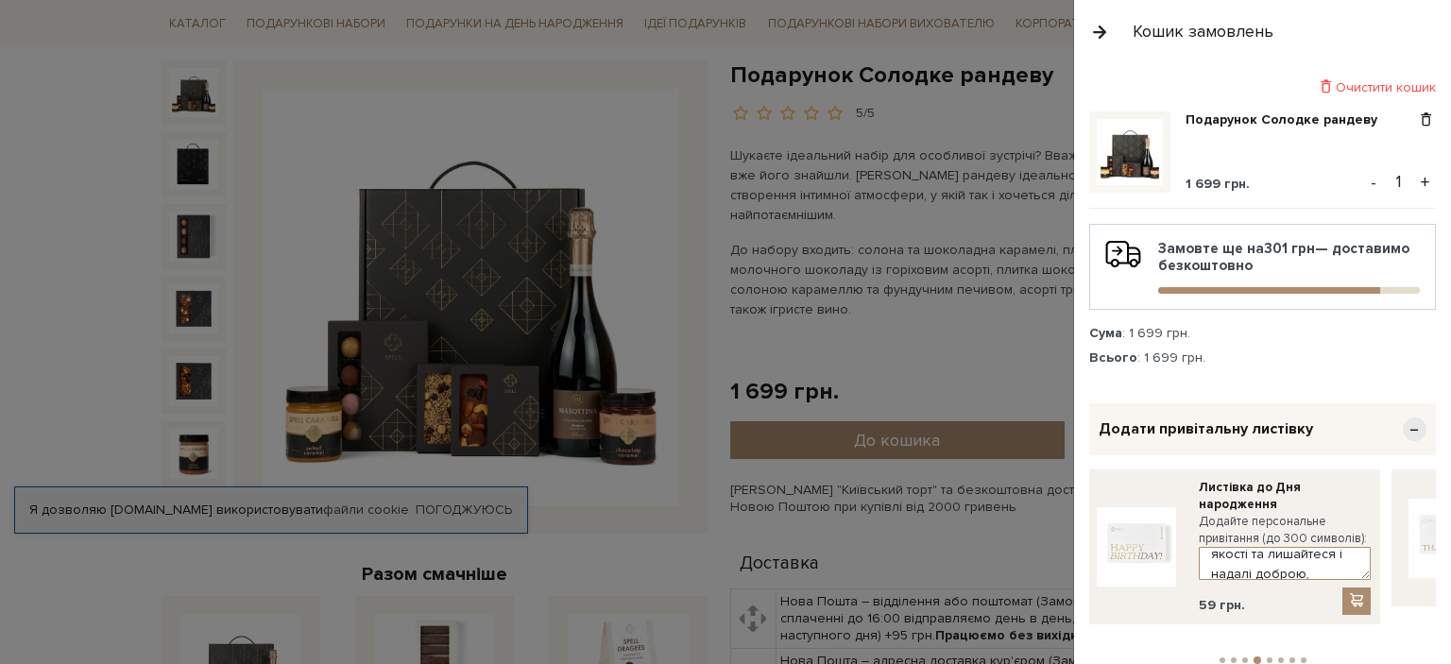
scroll to position [189, 0]
type textarea "З Днем народження вітаємо! Хай поруч завжди буде фортуна, щоб Ви легко знаходил…"
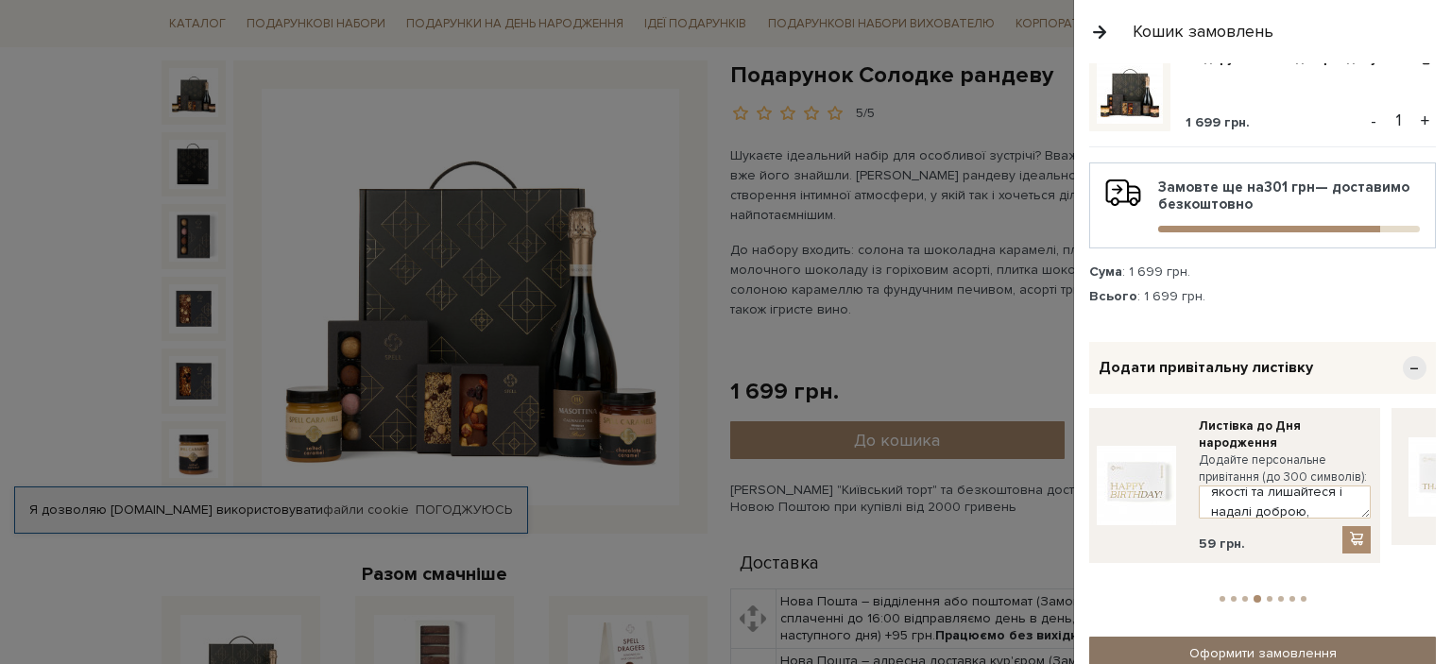
click at [1249, 637] on link "Оформити замовлення" at bounding box center [1263, 653] width 347 height 33
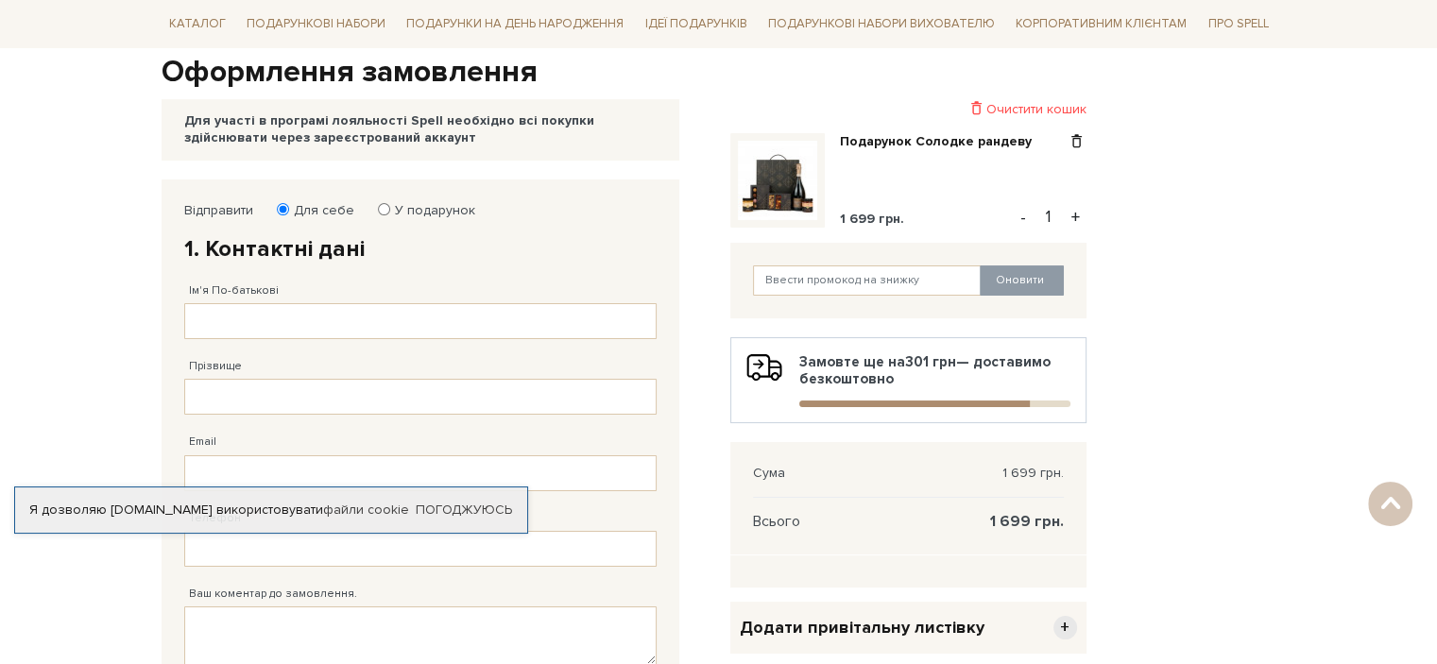
click at [378, 209] on input "У подарунок" at bounding box center [384, 209] width 12 height 12
radio input "true"
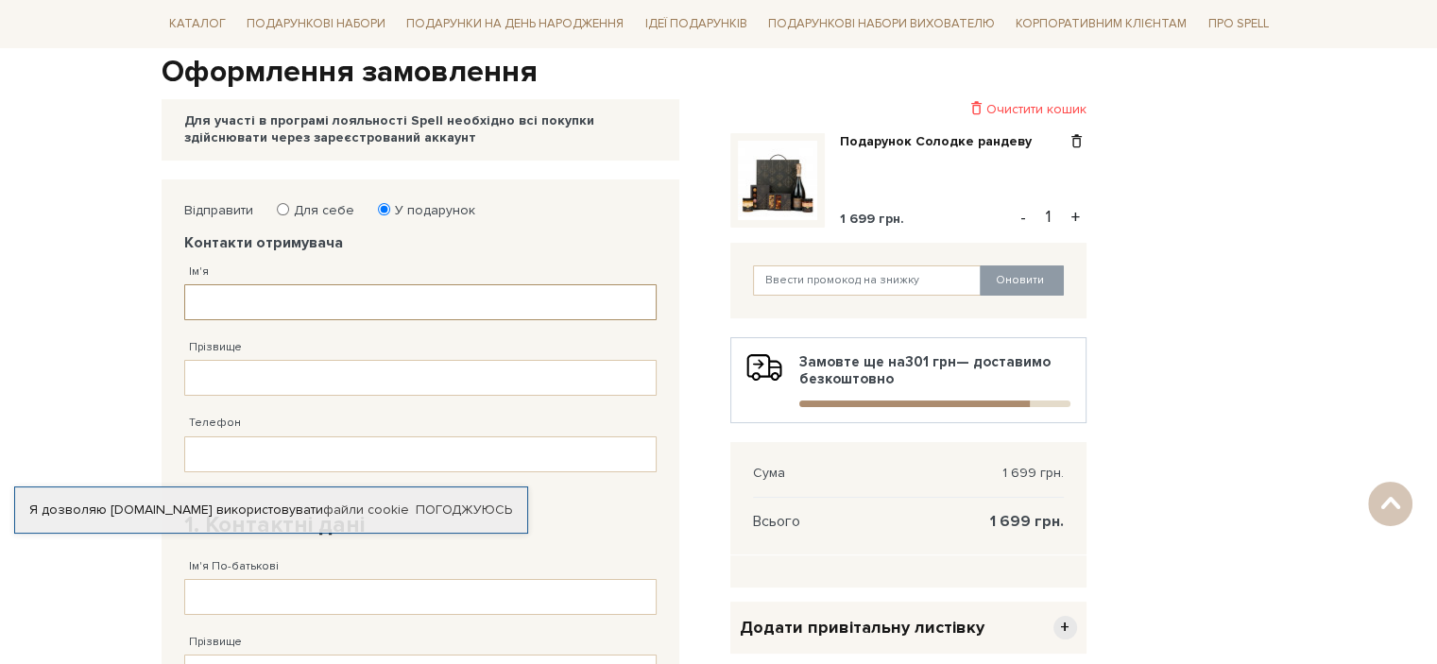
click at [221, 296] on input "Ім'я" at bounding box center [420, 302] width 472 height 36
type input "[PERSON_NAME]"
click at [207, 379] on input "Прізвище" at bounding box center [420, 378] width 472 height 36
type input "[PERSON_NAME]"
drag, startPoint x: 215, startPoint y: 453, endPoint x: 236, endPoint y: 454, distance: 20.8
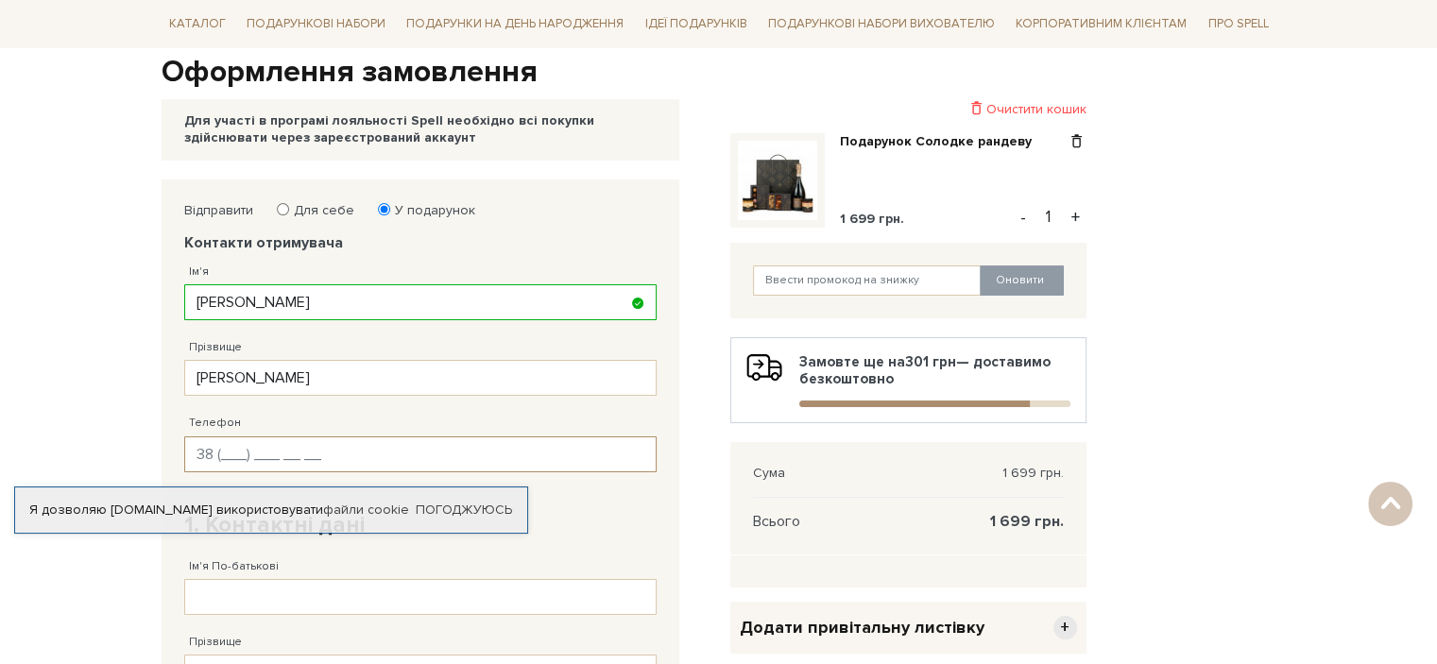
click at [215, 453] on input "Телефон" at bounding box center [420, 455] width 472 height 36
type input "[PHONE_NUMBER]"
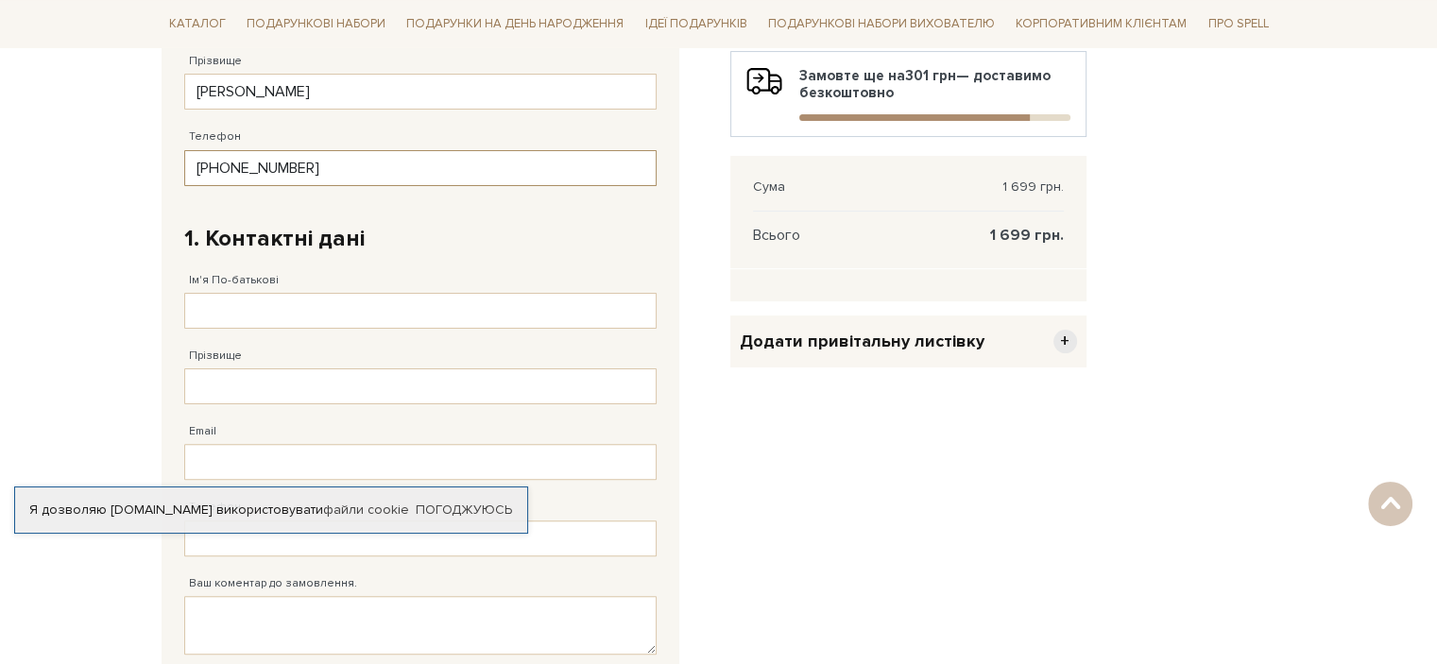
scroll to position [472, 0]
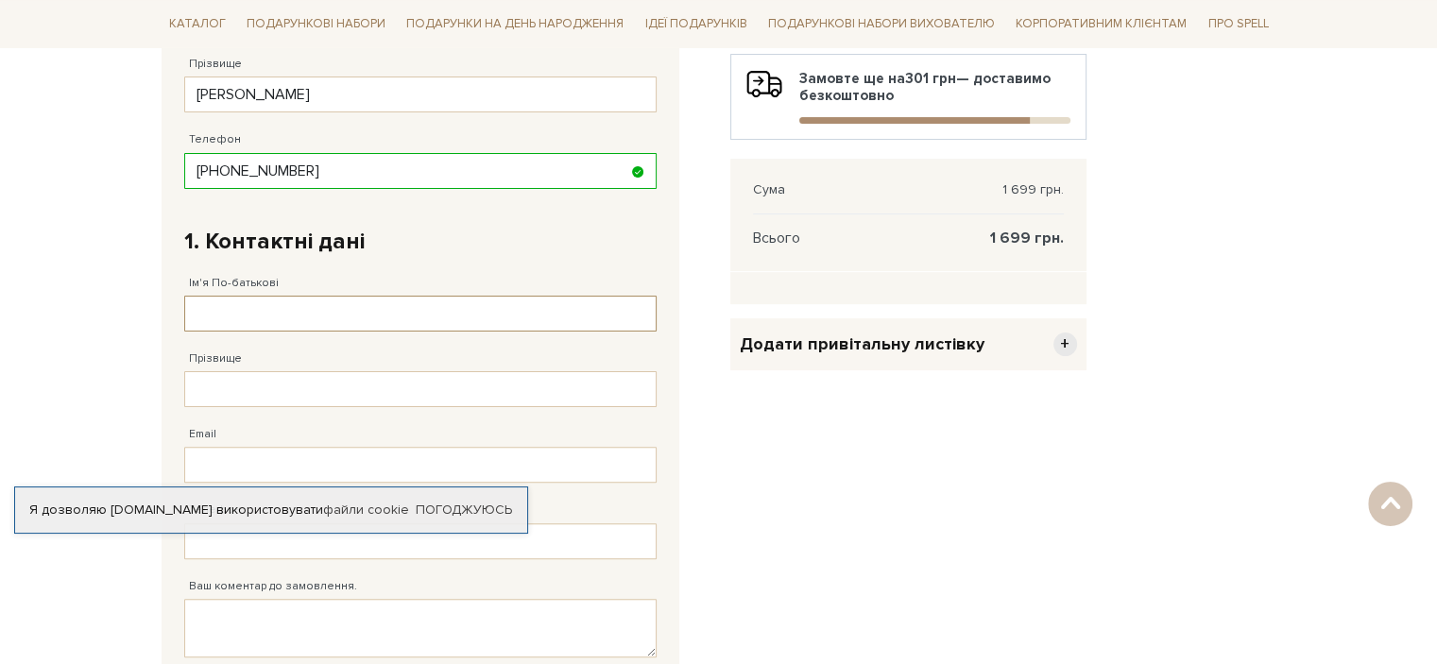
click at [232, 313] on input "Ім'я По-батькові" at bounding box center [420, 314] width 472 height 36
type input "[PERSON_NAME]"
click at [216, 380] on input "Прізвище" at bounding box center [420, 389] width 472 height 36
type input "[PERSON_NAME]"
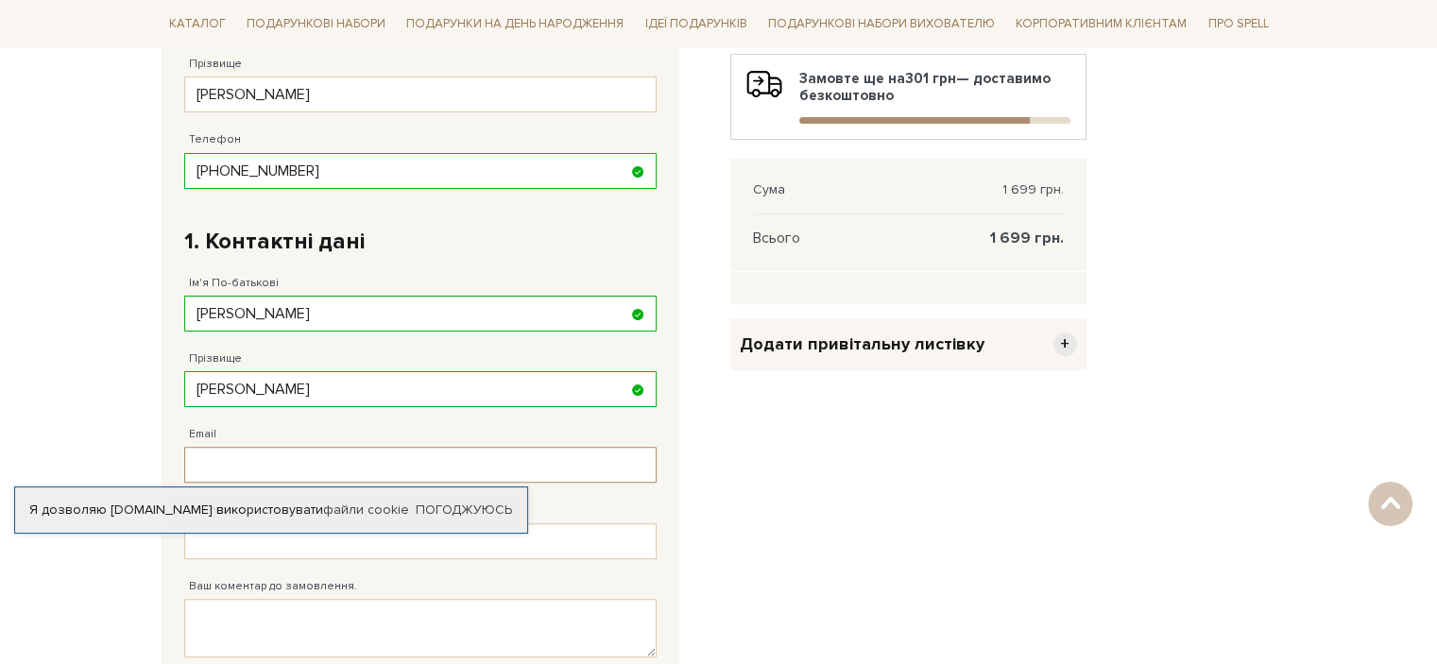
click at [218, 457] on input "Email" at bounding box center [420, 465] width 472 height 36
type input "[EMAIL_ADDRESS][DOMAIN_NAME]"
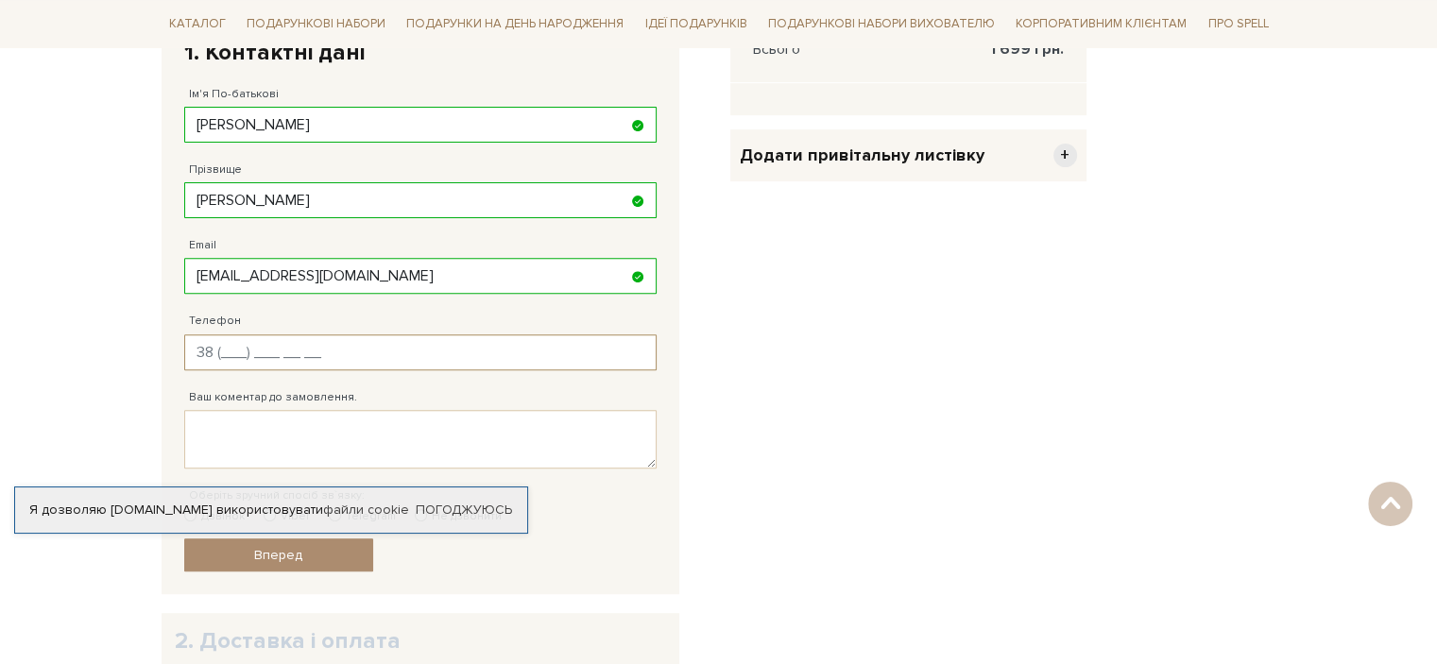
click at [229, 353] on input "Телефон" at bounding box center [420, 353] width 472 height 36
type input "[PHONE_NUMBER]"
click at [218, 419] on textarea "Ваш коментар до замовлення." at bounding box center [420, 439] width 472 height 59
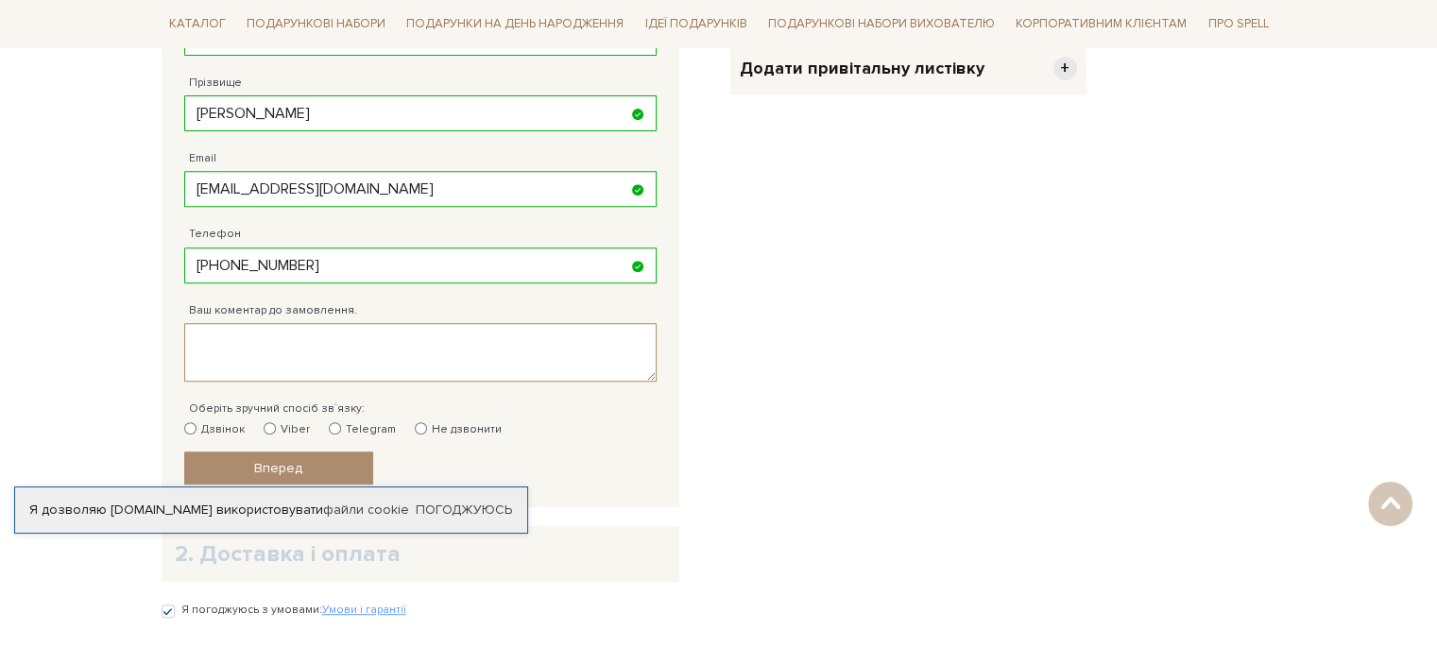
scroll to position [850, 0]
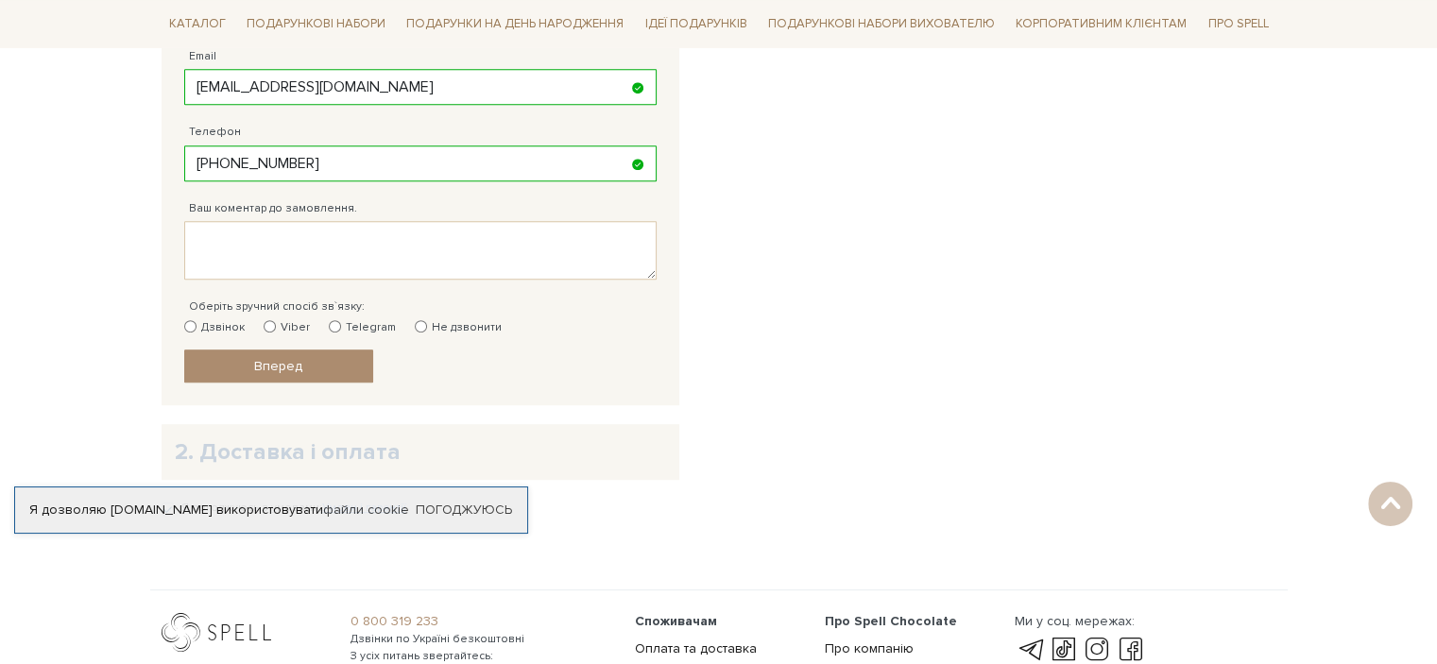
click at [189, 320] on input "Дзвінок" at bounding box center [190, 326] width 12 height 12
radio input "true"
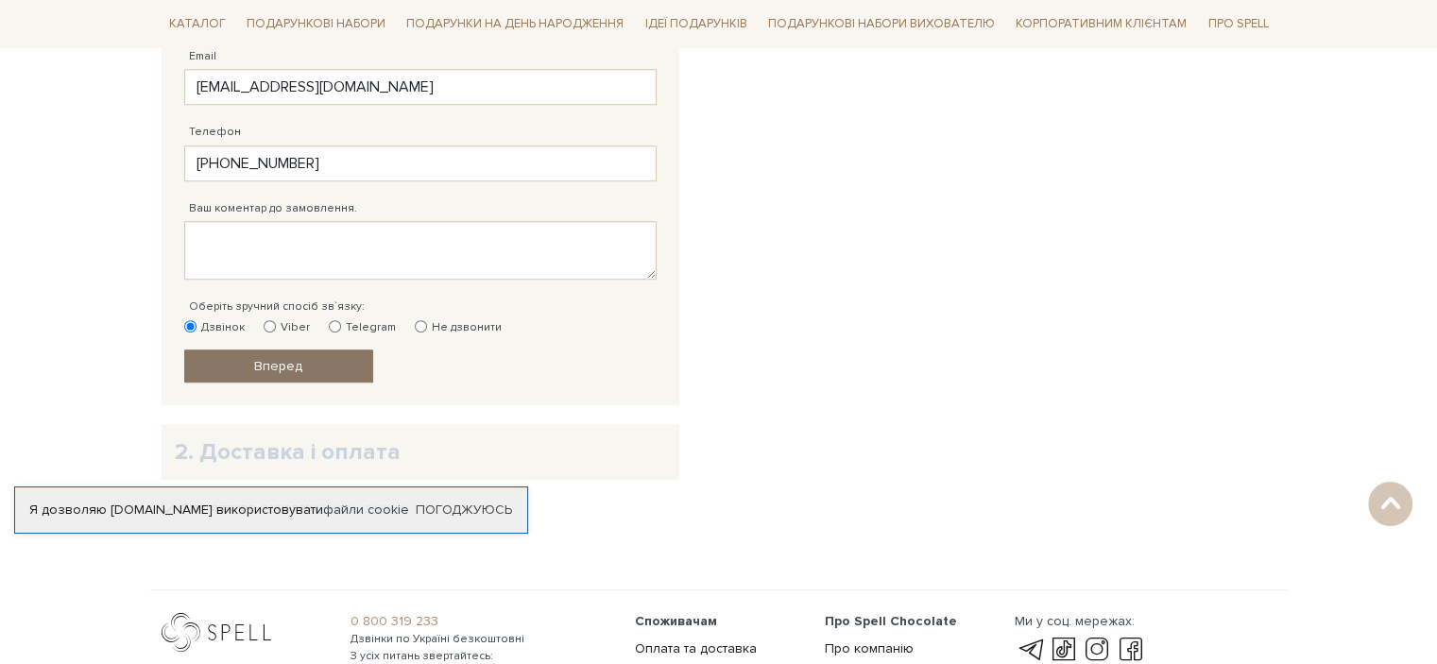
scroll to position [945, 0]
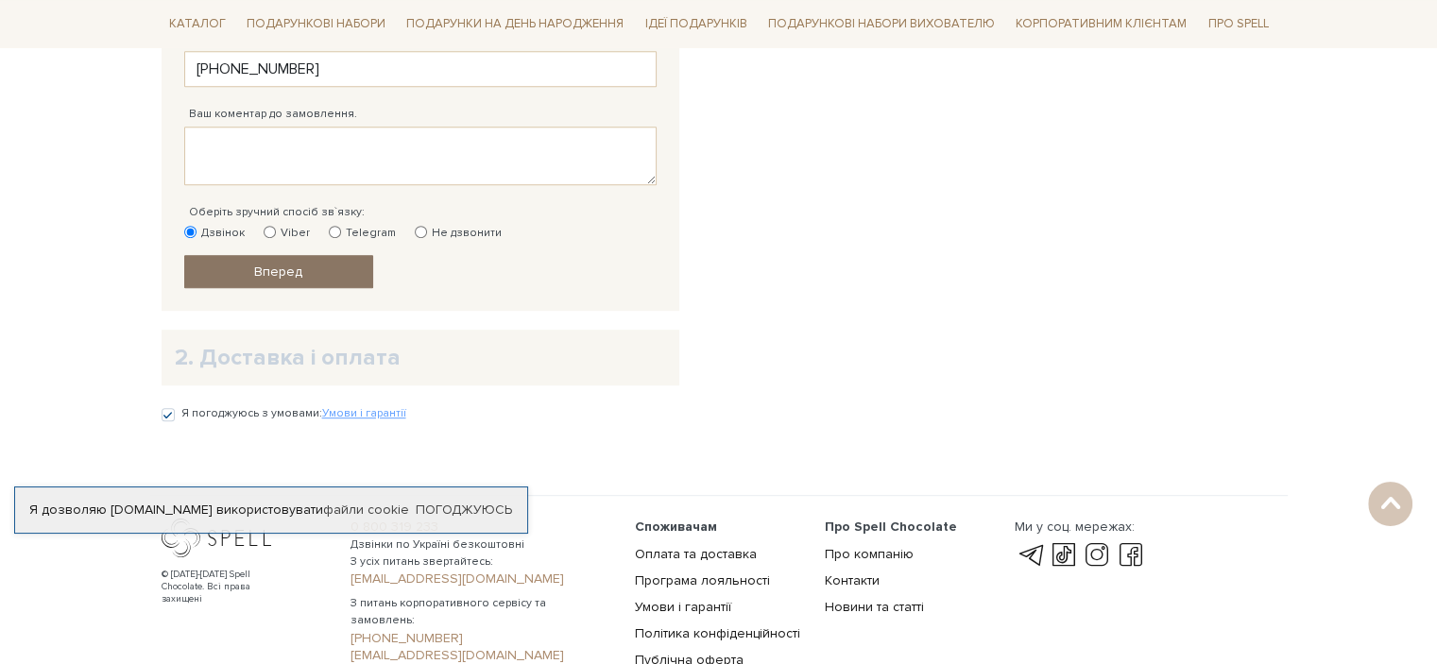
click at [272, 268] on span "Вперед" at bounding box center [278, 272] width 48 height 16
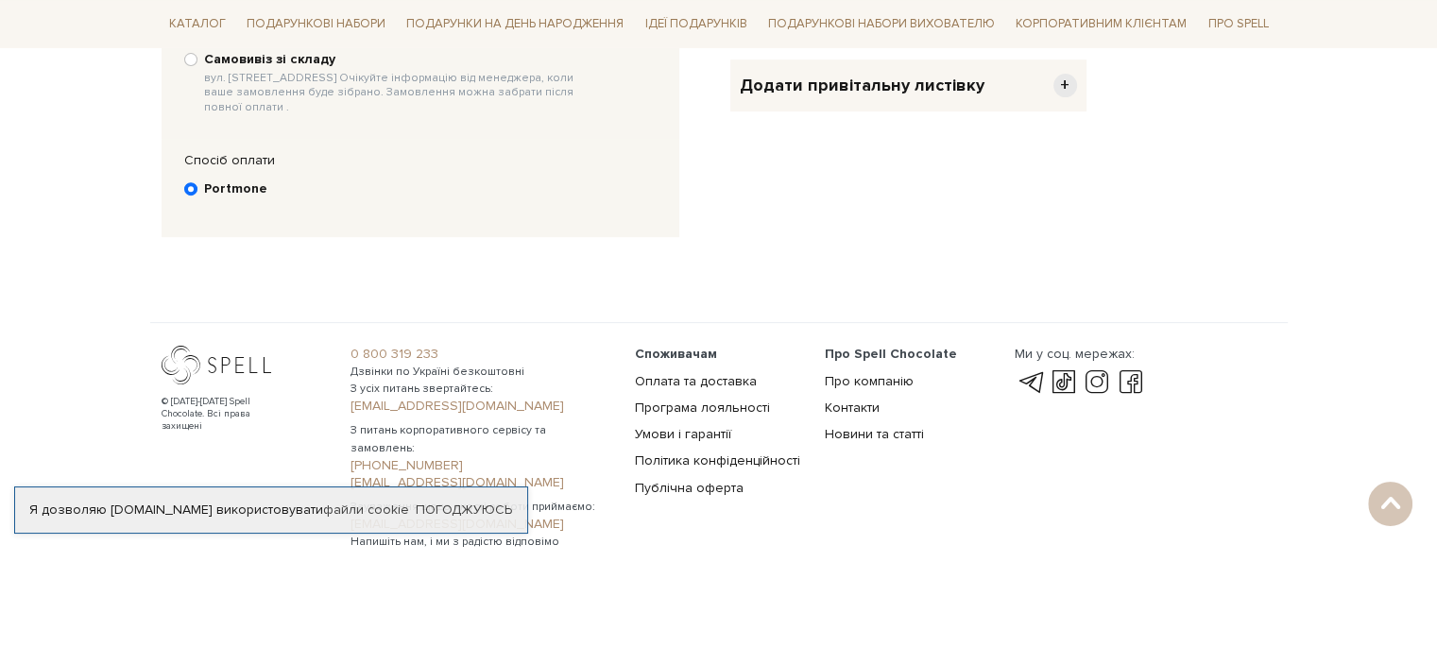
scroll to position [368, 0]
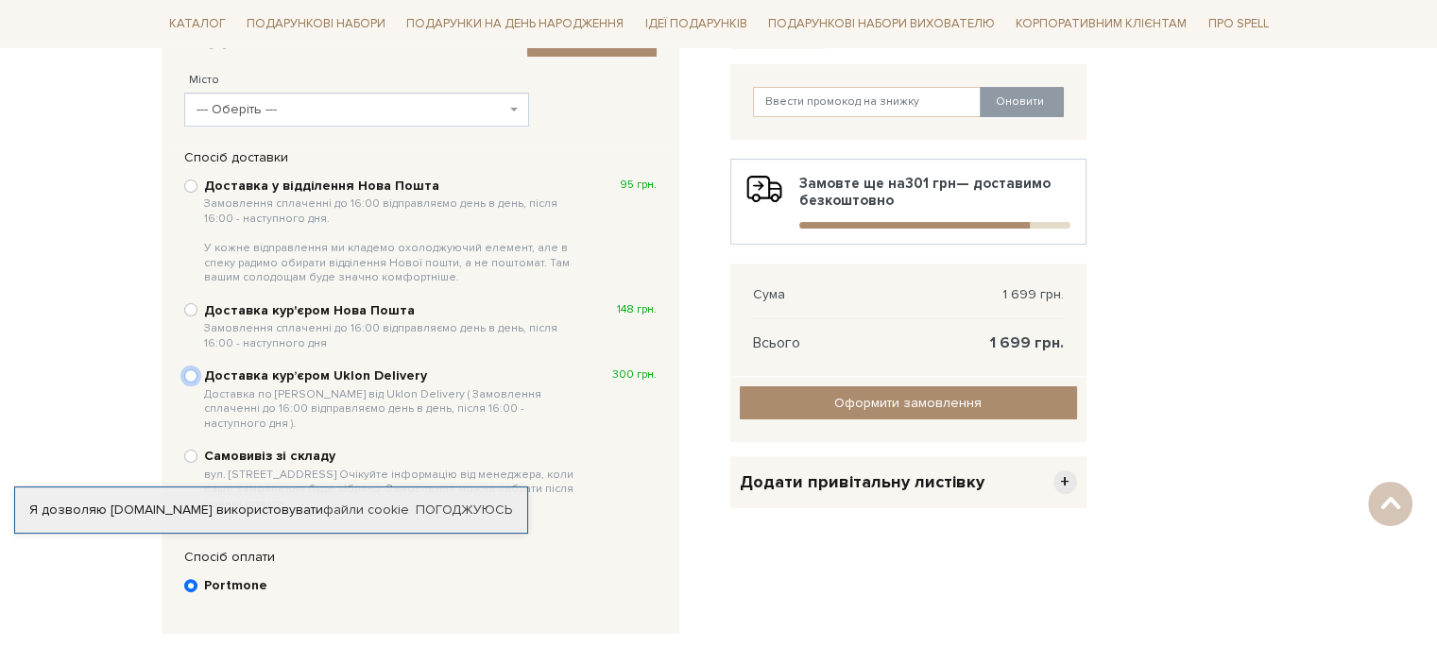
click at [193, 373] on input "Доставка курʼєром Uklon Delivery Доставка по Києву від Uklon Delivery ( Замовле…" at bounding box center [190, 375] width 13 height 13
radio input "true"
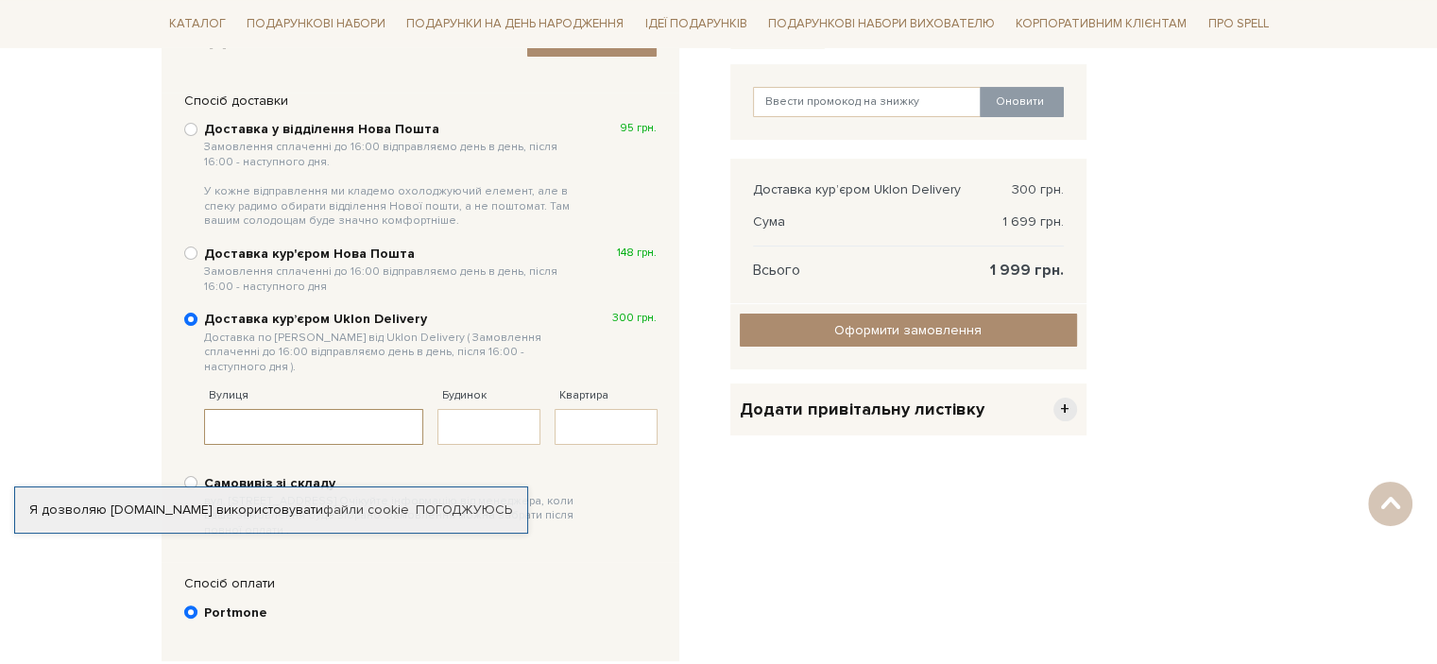
click at [269, 409] on input "Вулиця" at bounding box center [314, 427] width 220 height 36
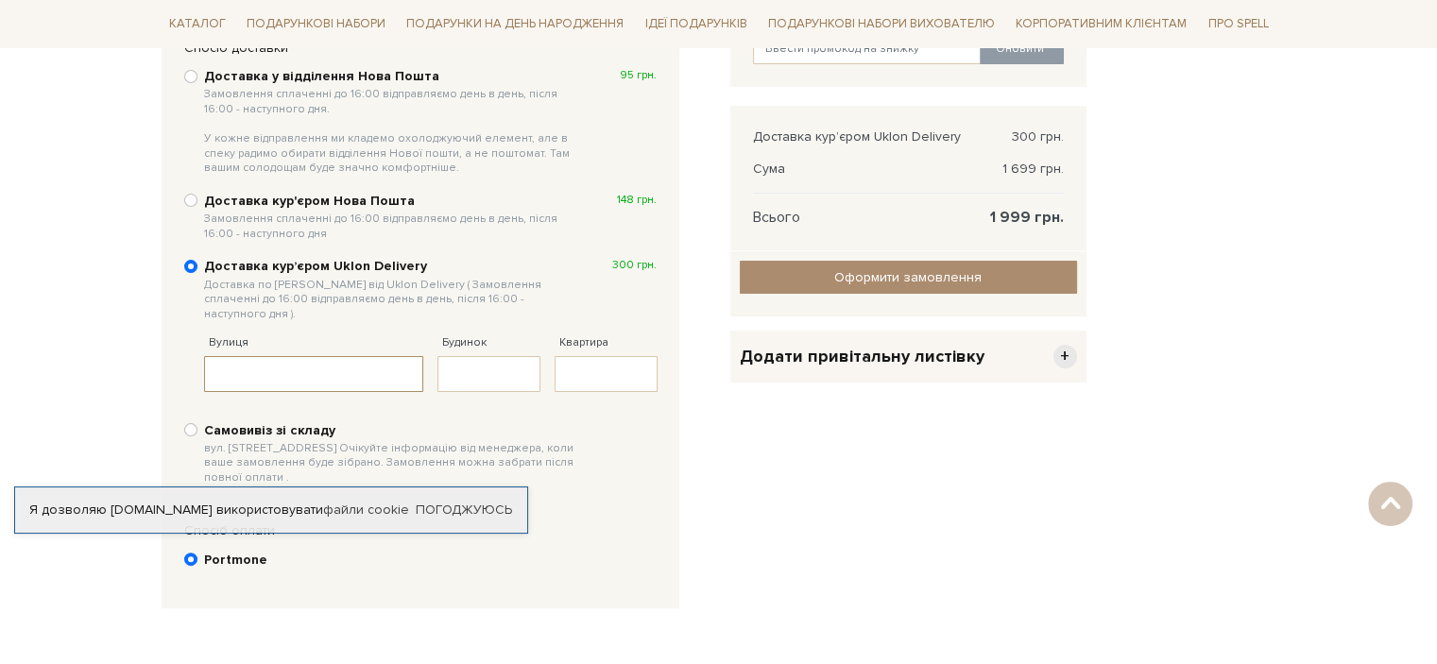
scroll to position [462, 0]
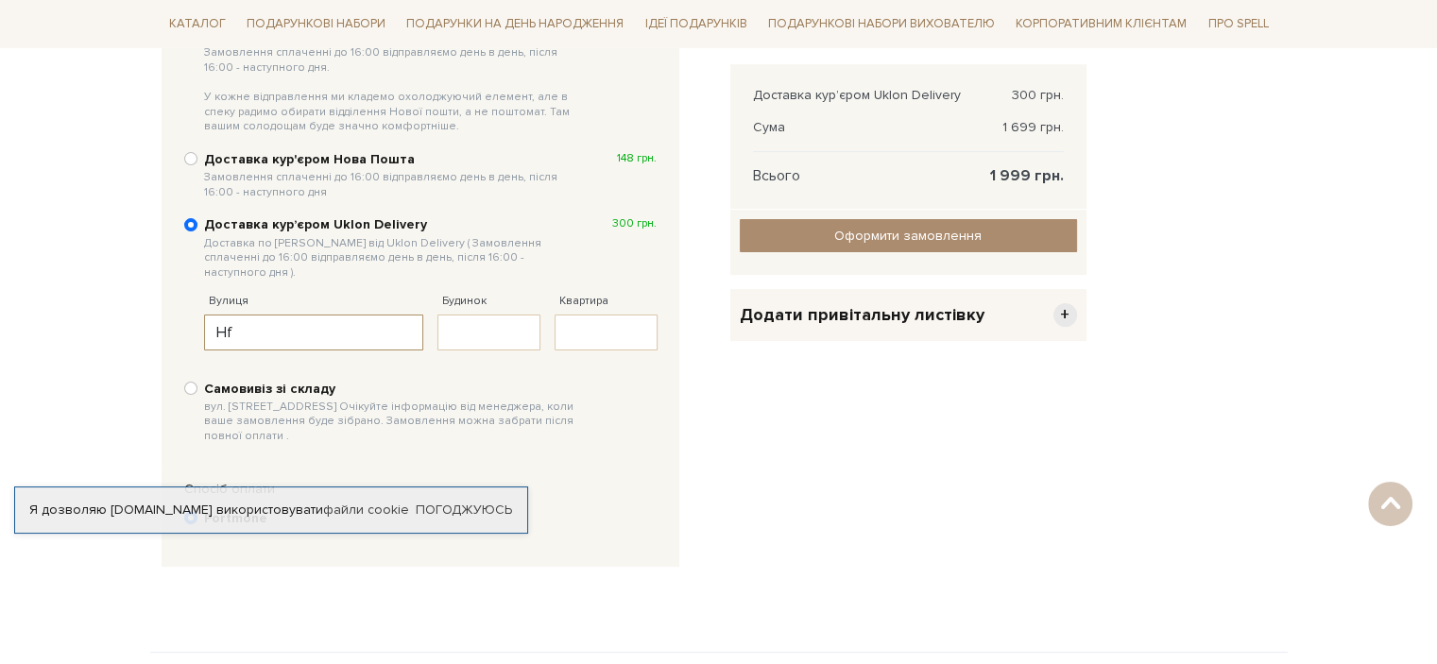
type input "H"
type input "Радосинська"
click at [485, 320] on input "Будинок" at bounding box center [489, 333] width 103 height 36
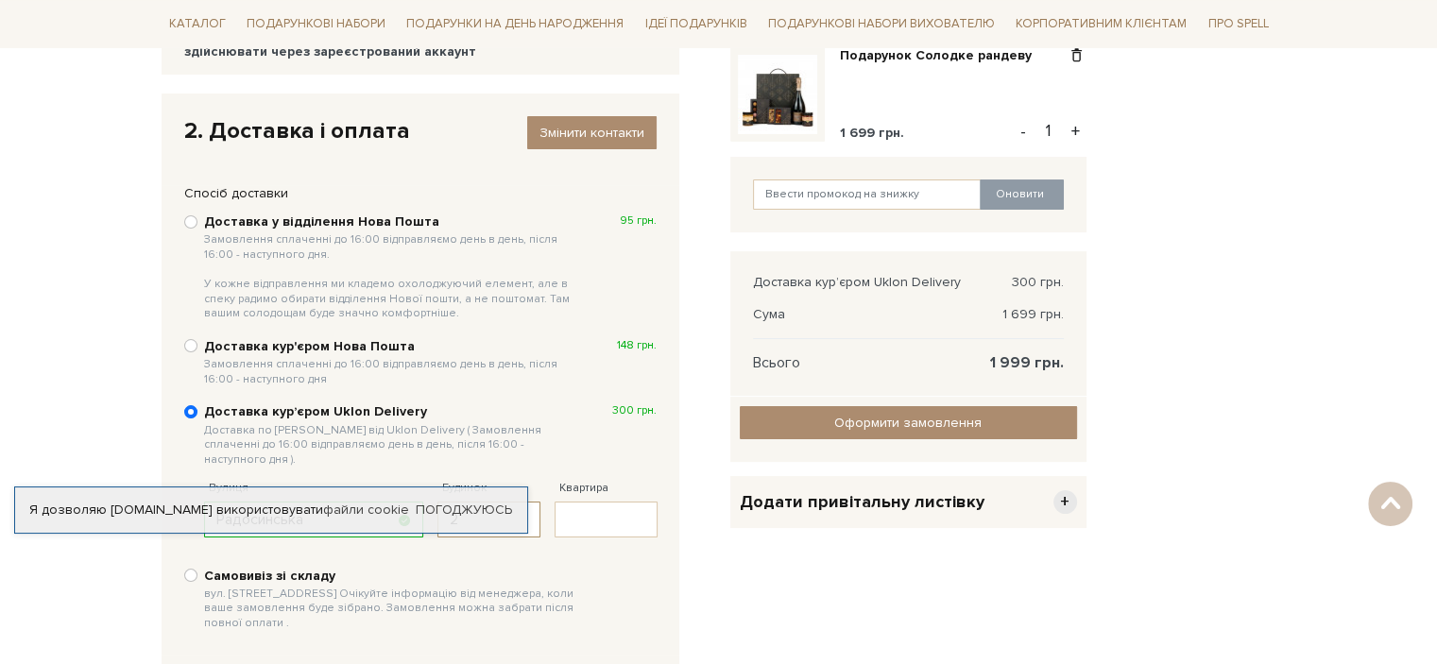
scroll to position [368, 0]
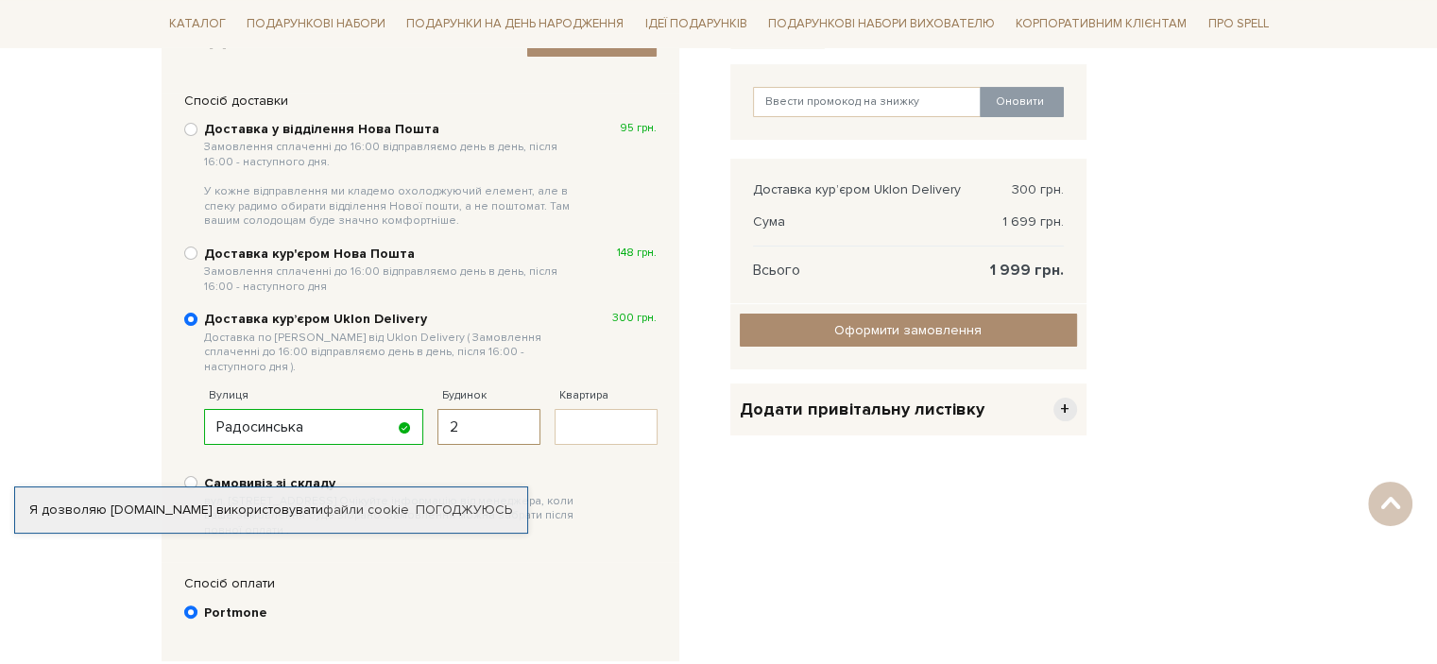
type input "2"
click at [1058, 404] on span "+" at bounding box center [1066, 410] width 24 height 24
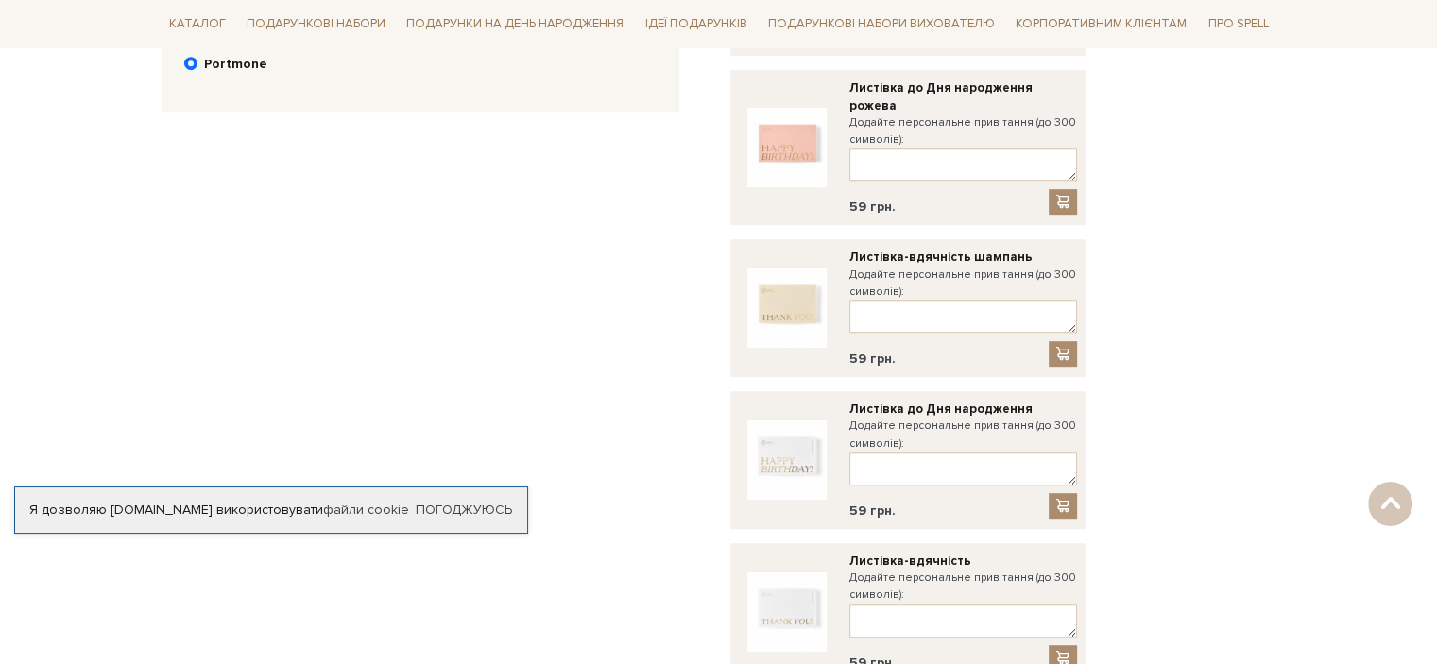
scroll to position [1029, 0]
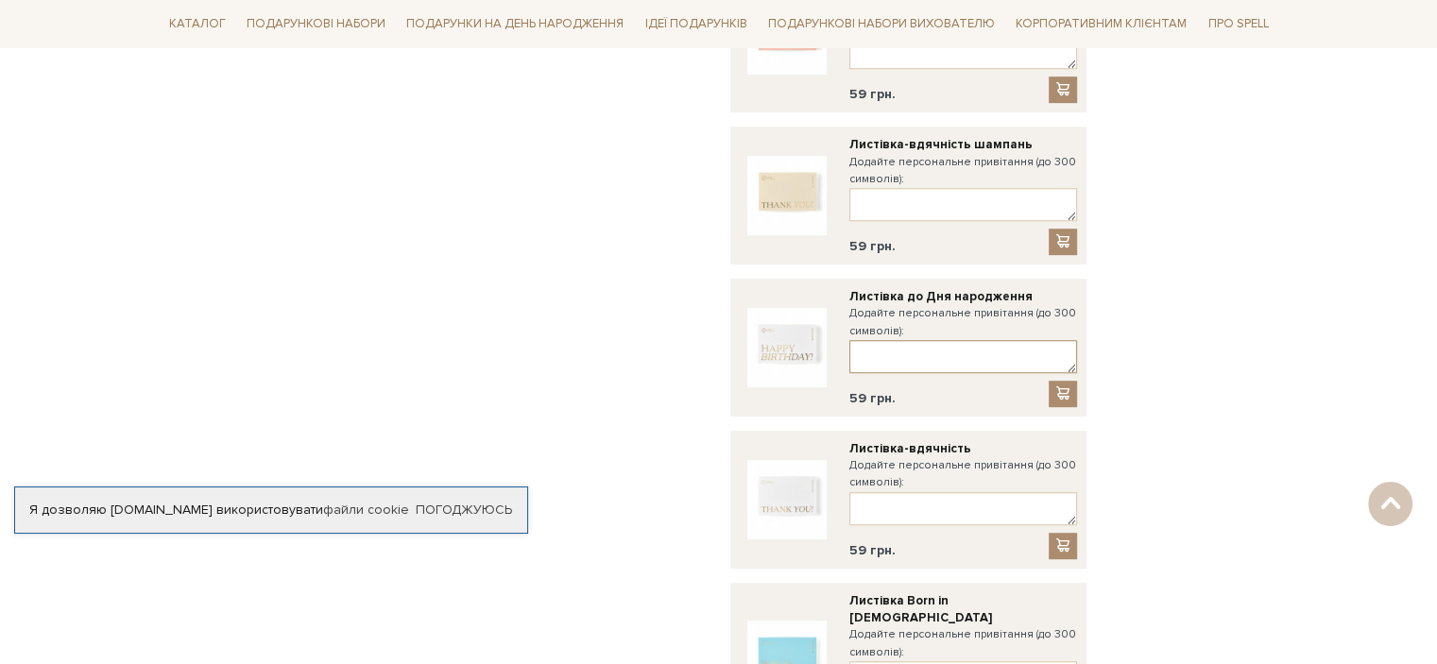
click at [877, 340] on textarea at bounding box center [964, 356] width 228 height 33
click at [873, 340] on textarea at bounding box center [964, 356] width 228 height 33
paste textarea "З Днем народження [PERSON_NAME] і хочемо сказати, що ми всі Вас цінуємо та пова…"
click at [1039, 340] on textarea "З Днем народження [PERSON_NAME] і хочемо сказати, що ми всі Вас цінуємо та пова…" at bounding box center [964, 356] width 228 height 33
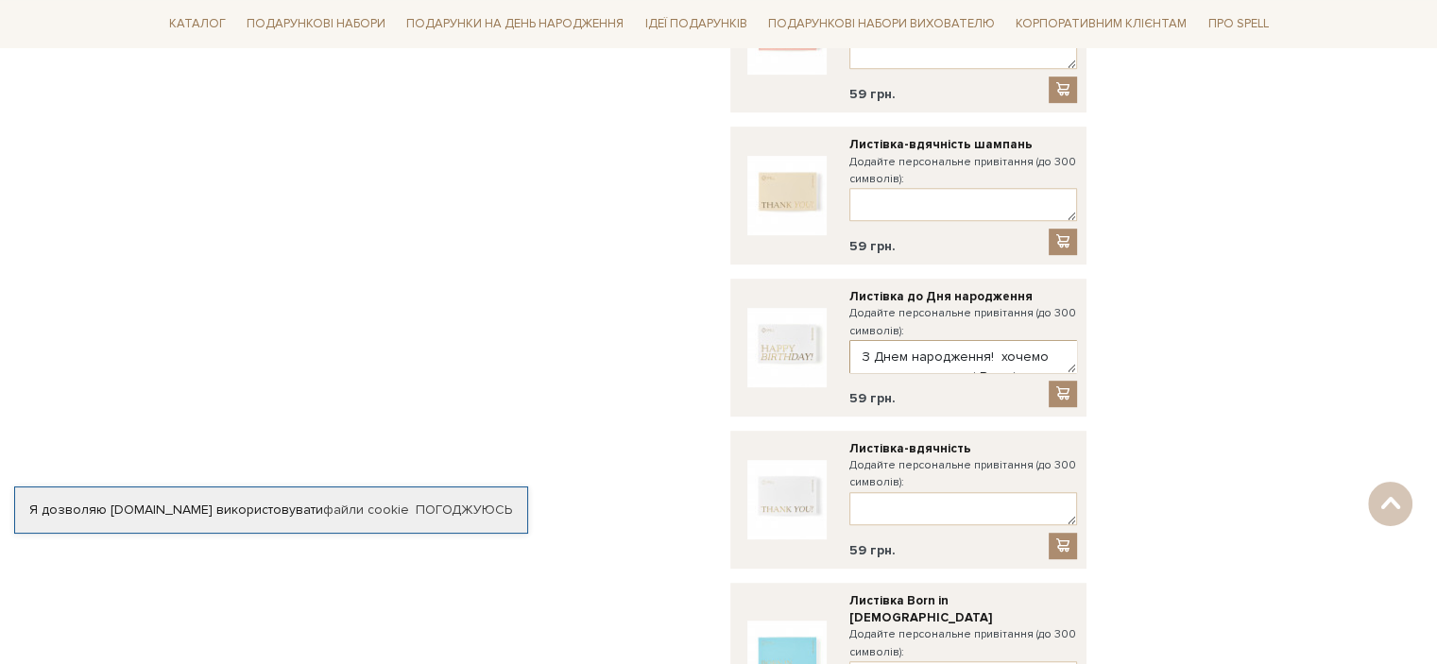
click at [1039, 340] on textarea "З Днем народження! хочемо сказати, що ми всі Вас цінуємо та поважаємо, як хорош…" at bounding box center [964, 356] width 228 height 33
click at [1049, 340] on textarea "З Днем народження! сказати, що ми всі Вас цінуємо та поважаємо, як хорошого кер…" at bounding box center [964, 356] width 228 height 33
click at [1047, 340] on textarea "З Днем народження! скщо ми всі Вас цінуємо та поважаємо, як хорошого керівника.…" at bounding box center [964, 356] width 228 height 33
click at [1007, 344] on textarea "З Днем народження! всі Вас цінуємо та поважаємо, як хорошого керівника. Хай пор…" at bounding box center [964, 356] width 228 height 33
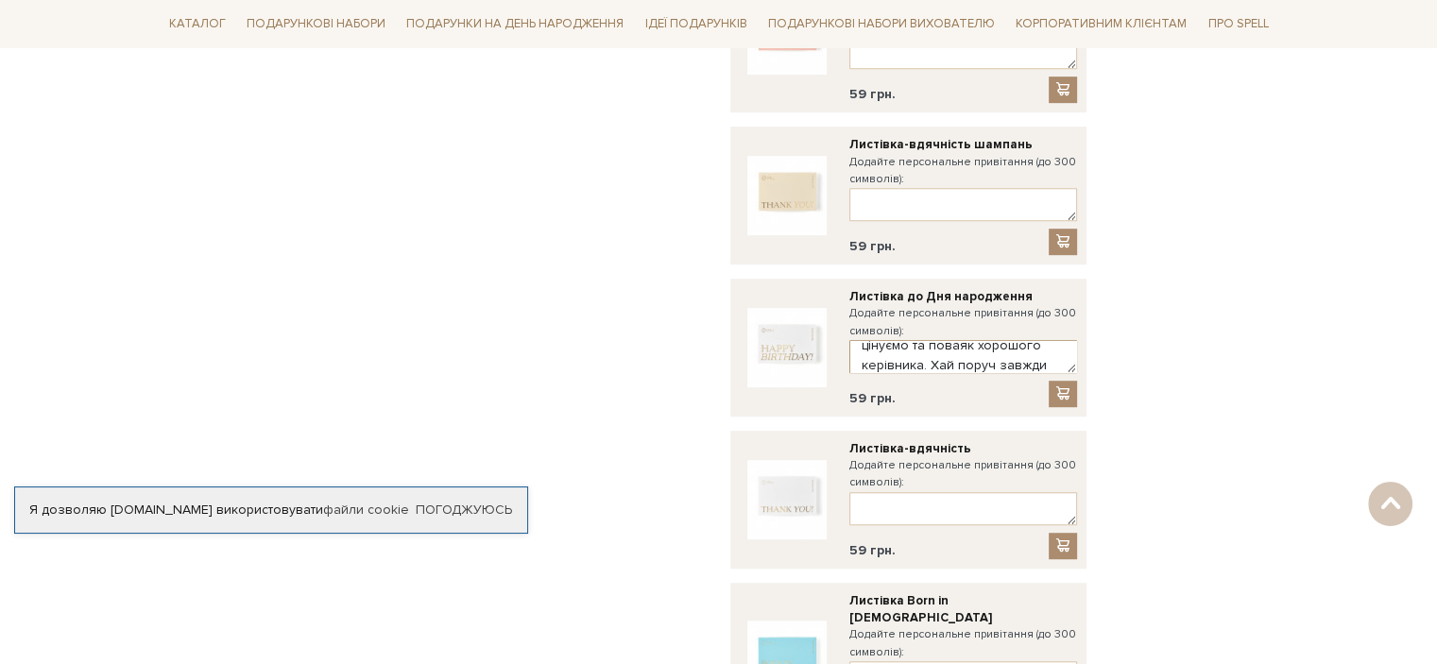
scroll to position [26, 0]
click at [1005, 340] on textarea "З Днем народження! всі Вас як хорошого керівника. Хай поруч завжди буде фортуна…" at bounding box center [964, 356] width 228 height 33
click at [1018, 340] on textarea "З Днем народження! всі Вас Хай поруч завжди буде фортуна, щоб Ви легко знаходил…" at bounding box center [964, 356] width 228 height 33
click at [1046, 340] on textarea "З Днем народження! всі Вас Хай поруч завжди буде фортуна, щоб Ви легко знаходил…" at bounding box center [964, 356] width 228 height 33
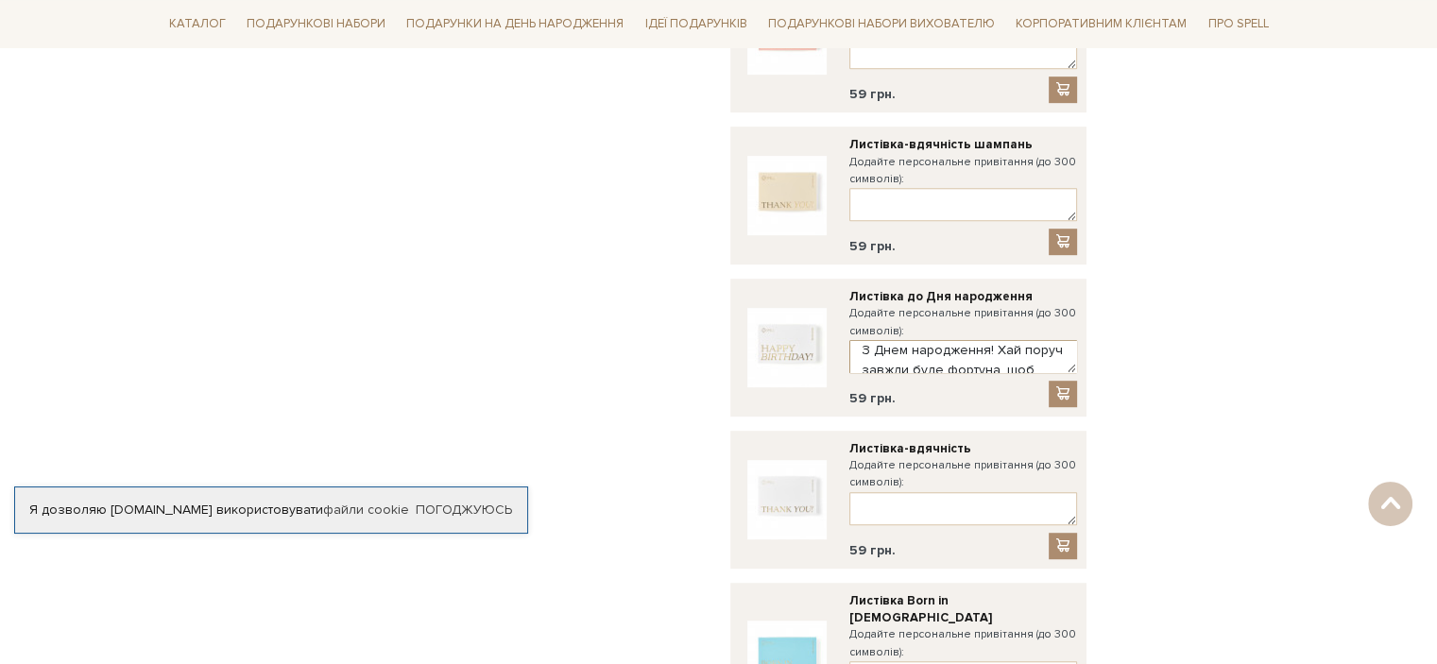
click at [992, 340] on textarea "З Днем народження! Хай поруч завжди буде фортуна, щоб Ви легко знаходили креати…" at bounding box center [964, 356] width 228 height 33
drag, startPoint x: 1031, startPoint y: 350, endPoint x: 1031, endPoint y: 365, distance: 15.1
click at [1031, 365] on div "Листівка до Дня народження Додайте персональне привітання (до 300 символів): З …" at bounding box center [964, 347] width 228 height 119
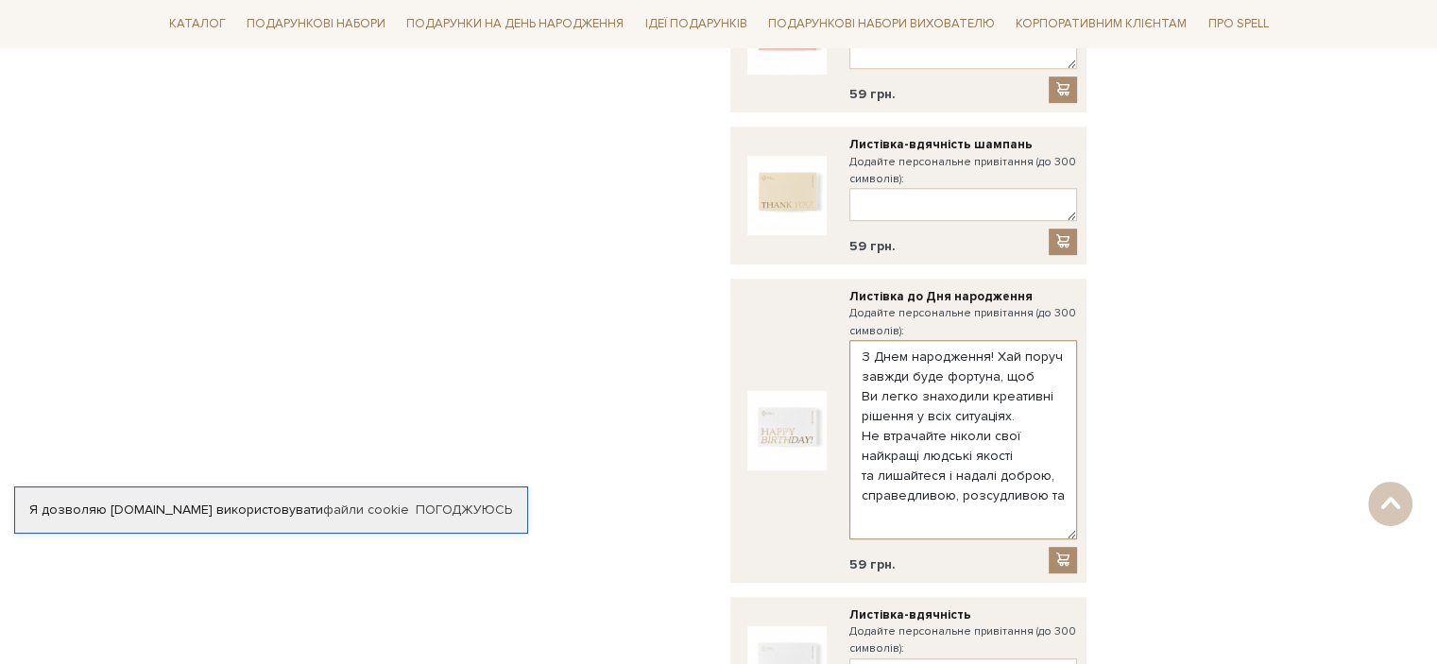
scroll to position [0, 0]
drag, startPoint x: 1074, startPoint y: 351, endPoint x: 1103, endPoint y: 480, distance: 132.5
click at [1080, 521] on div "Листівка до Дня народження Додайте персональне привітання (до 300 символів): З …" at bounding box center [908, 433] width 356 height 309
click at [1064, 476] on textarea "З Днем народження! Хай поруч завжди буде фортуна, щоб Ви легко знаходили креати…" at bounding box center [964, 442] width 228 height 204
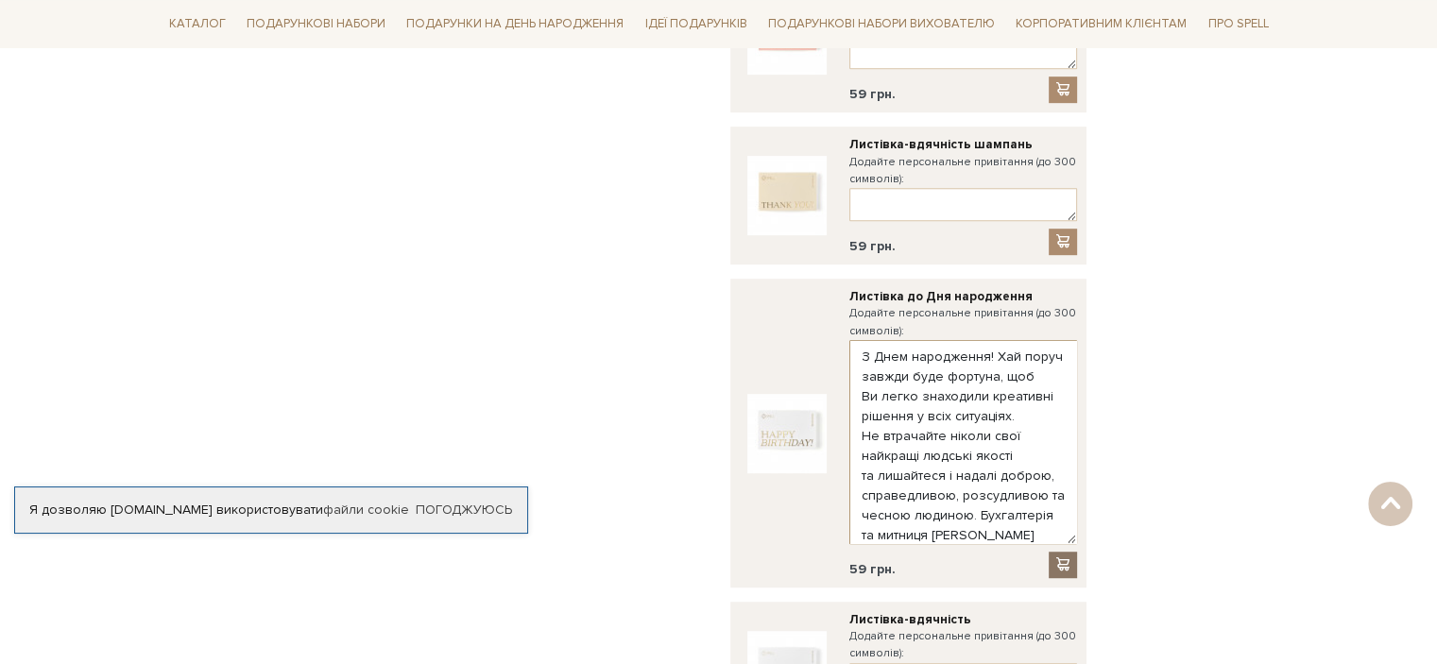
type textarea "З Днем народження! Хай поруч завжди буде фортуна, щоб Ви легко знаходили креати…"
click at [1062, 557] on span at bounding box center [1063, 565] width 19 height 16
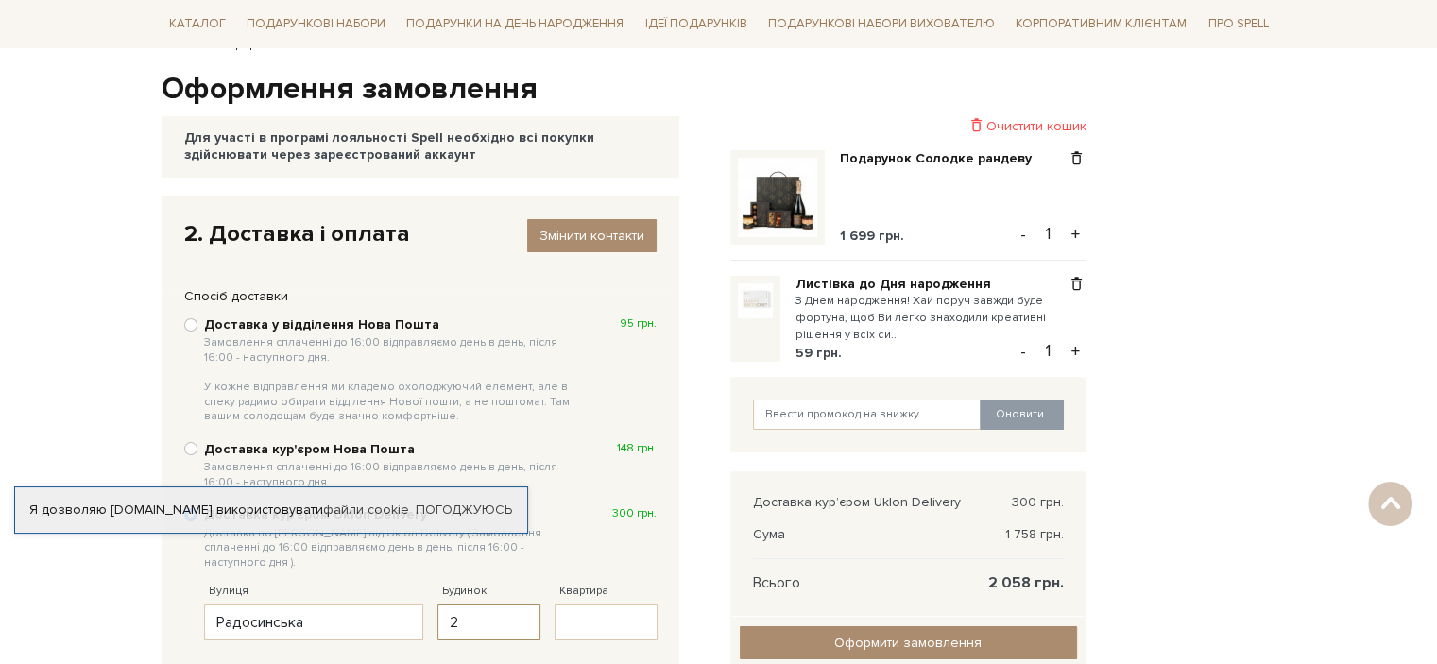
scroll to position [361, 0]
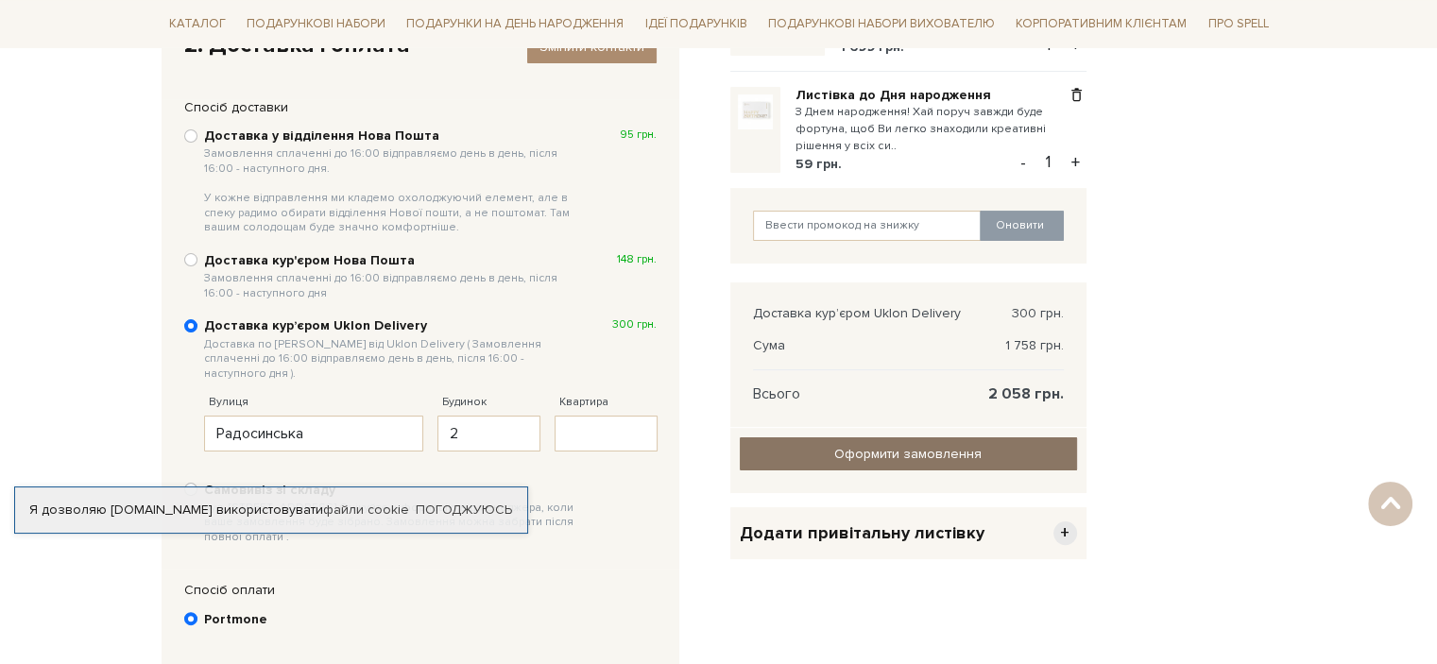
click at [907, 454] on input "Оформити замовлення" at bounding box center [908, 454] width 337 height 33
